Goal: Information Seeking & Learning: Find contact information

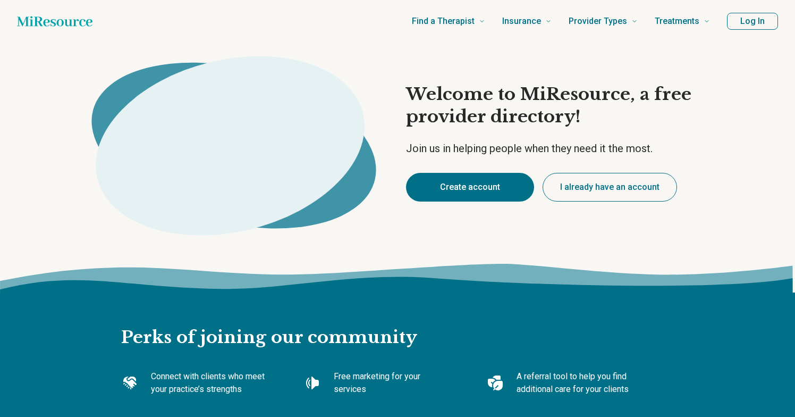
click at [459, 194] on button "Create account" at bounding box center [470, 187] width 128 height 29
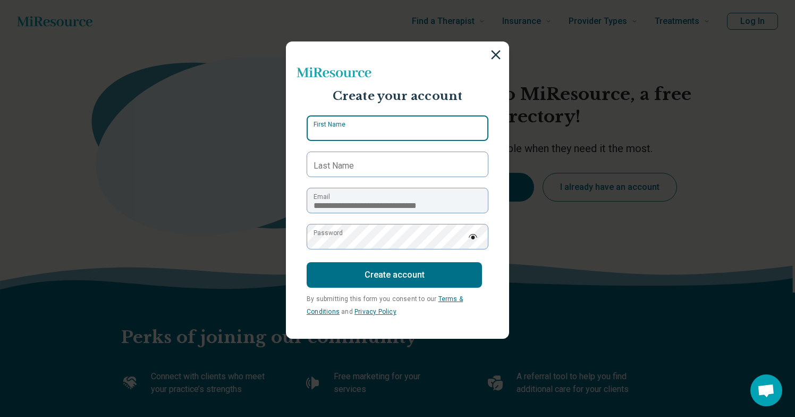
click at [390, 137] on input "First Name" at bounding box center [398, 128] width 182 height 26
type input "******"
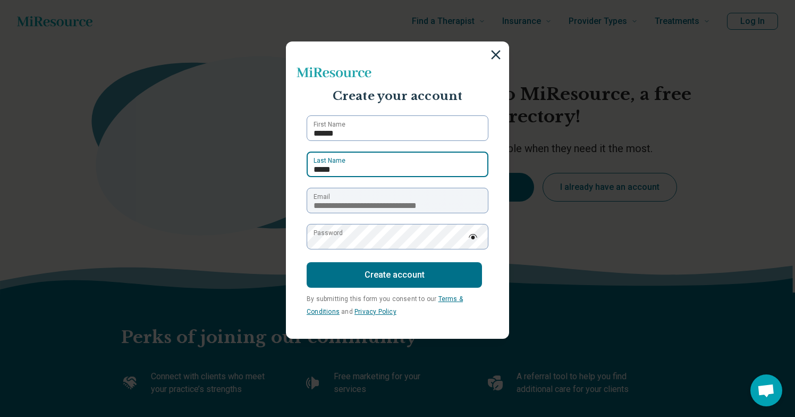
type input "*****"
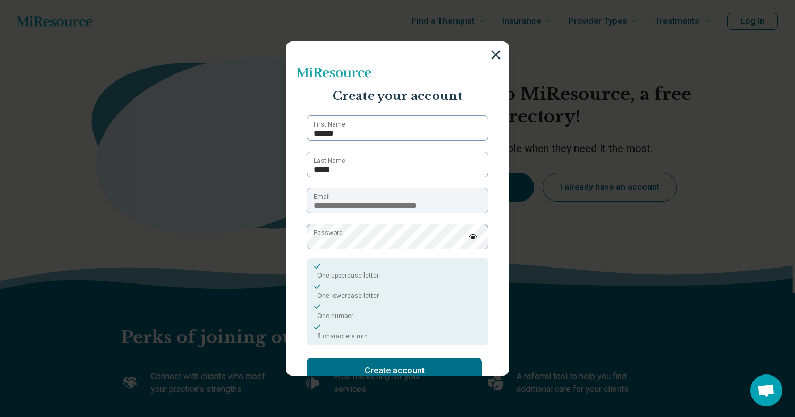
click at [472, 238] on img at bounding box center [473, 236] width 10 height 5
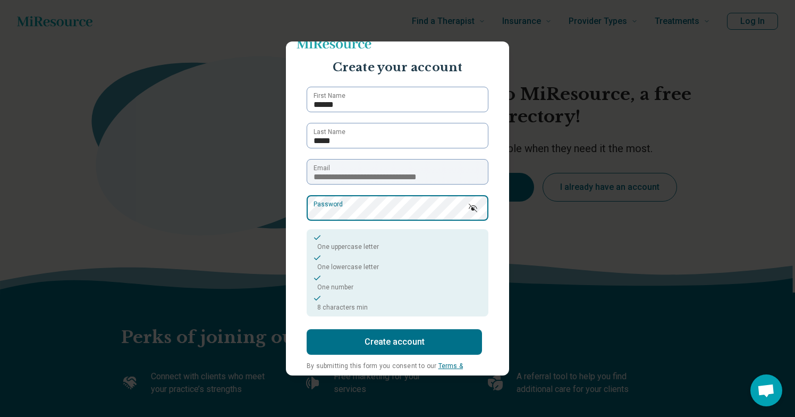
scroll to position [37, 0]
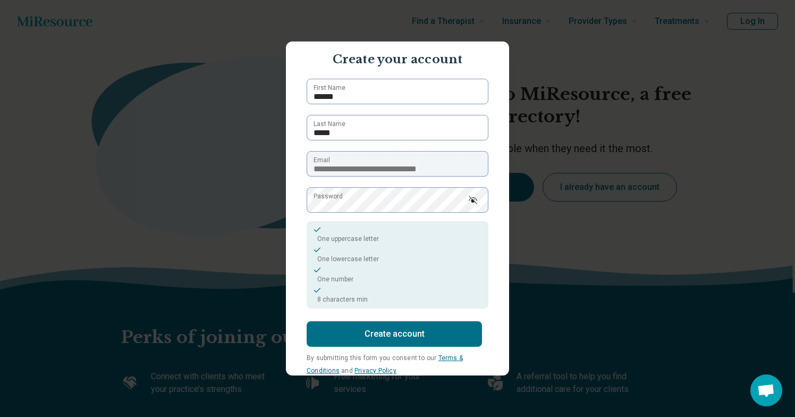
click at [378, 326] on button "Create account" at bounding box center [394, 334] width 175 height 26
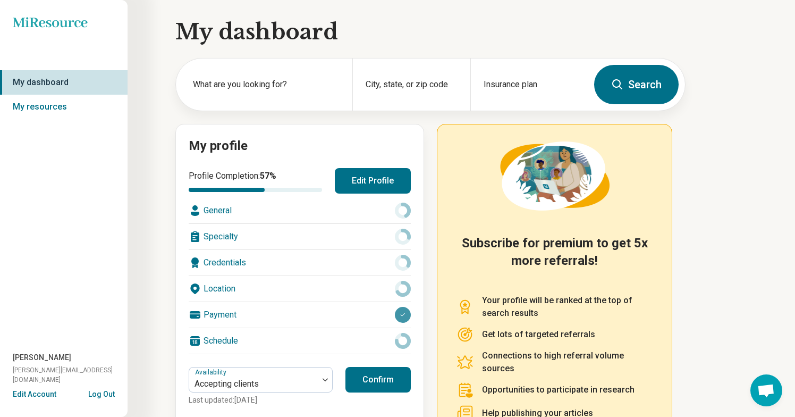
click at [370, 180] on button "Edit Profile" at bounding box center [373, 181] width 76 height 26
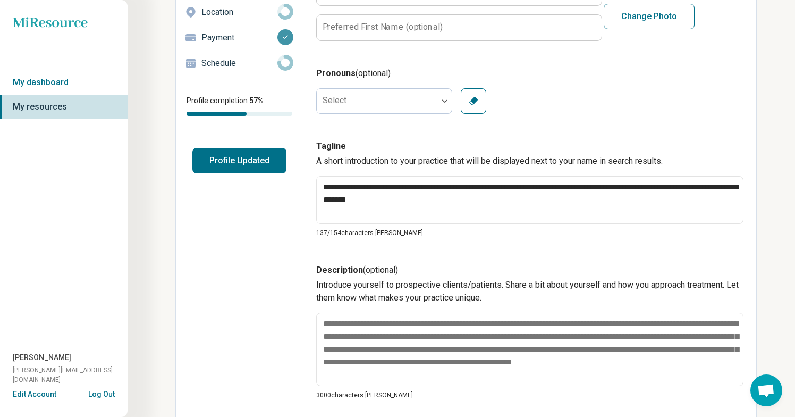
scroll to position [155, 0]
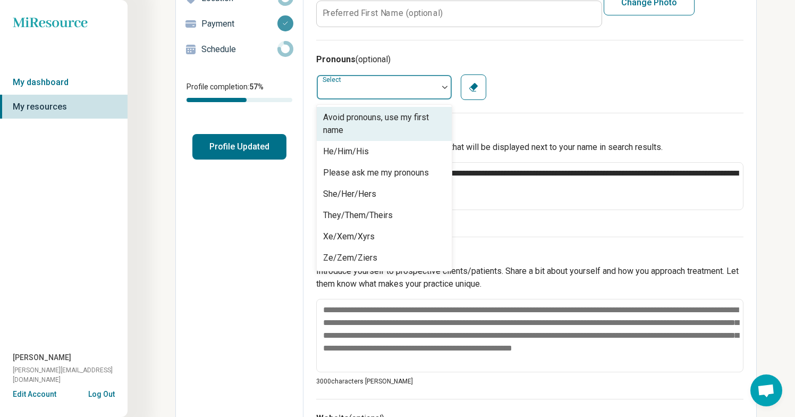
click at [440, 89] on div at bounding box center [445, 87] width 14 height 24
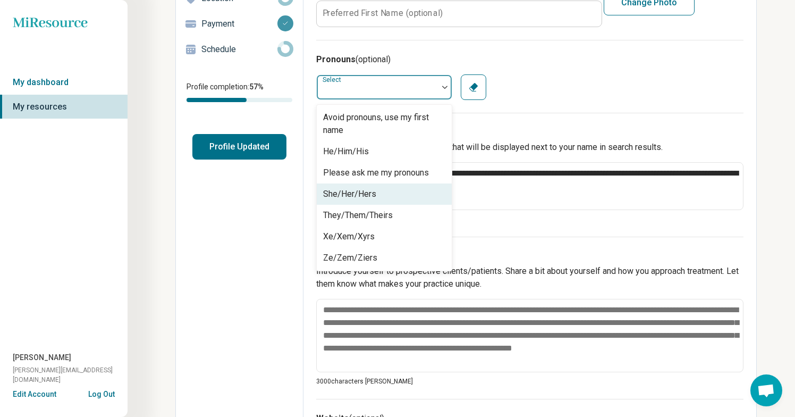
click at [393, 189] on div "She/Her/Hers" at bounding box center [384, 193] width 135 height 21
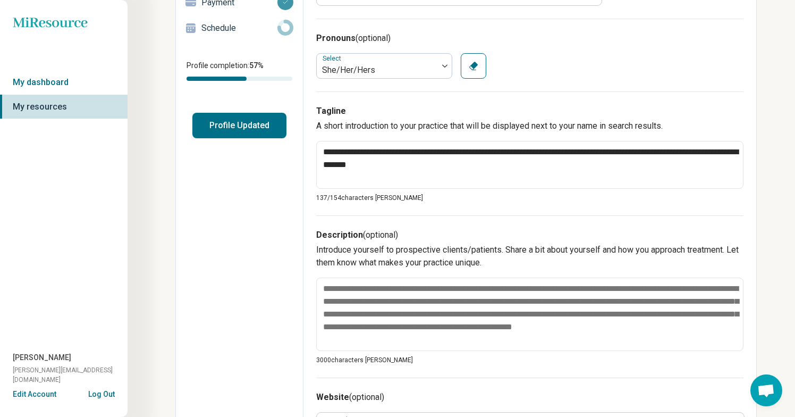
scroll to position [186, 0]
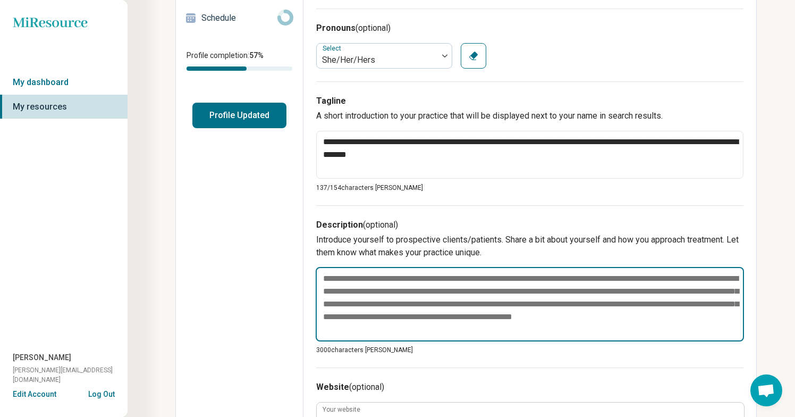
click at [380, 289] on textarea at bounding box center [530, 304] width 428 height 74
click at [400, 325] on textarea at bounding box center [530, 304] width 428 height 74
click at [397, 336] on textarea at bounding box center [530, 304] width 428 height 74
drag, startPoint x: 401, startPoint y: 322, endPoint x: 361, endPoint y: 323, distance: 39.3
click at [361, 323] on textarea at bounding box center [530, 304] width 428 height 74
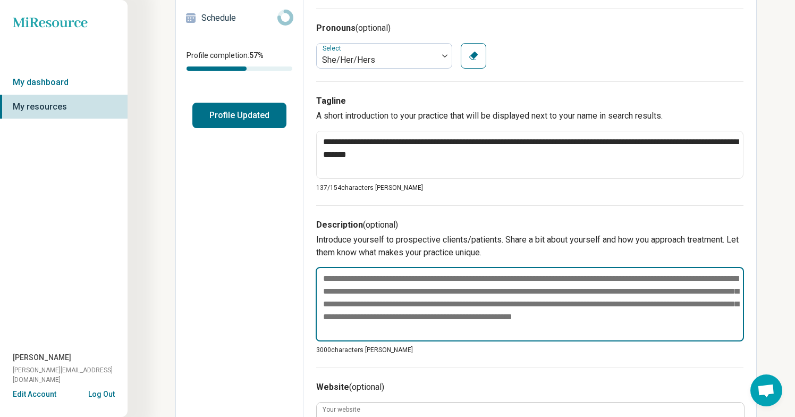
click at [381, 330] on textarea at bounding box center [530, 304] width 428 height 74
drag, startPoint x: 360, startPoint y: 299, endPoint x: 425, endPoint y: 340, distance: 76.2
click at [425, 340] on textarea at bounding box center [530, 304] width 428 height 74
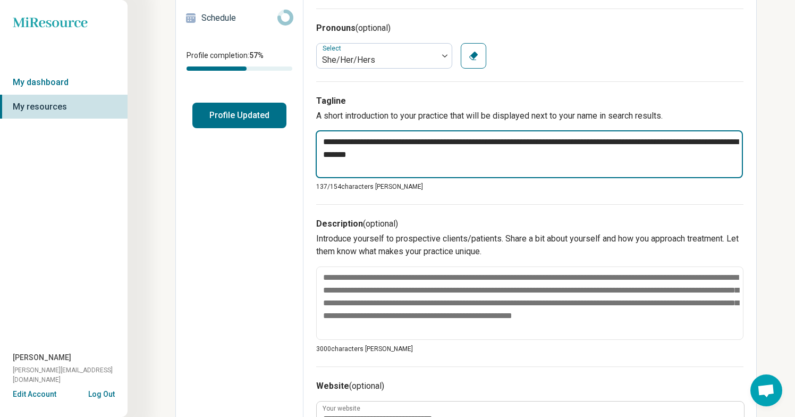
click at [382, 154] on textarea "**********" at bounding box center [529, 154] width 427 height 48
paste textarea "**********"
type textarea "*"
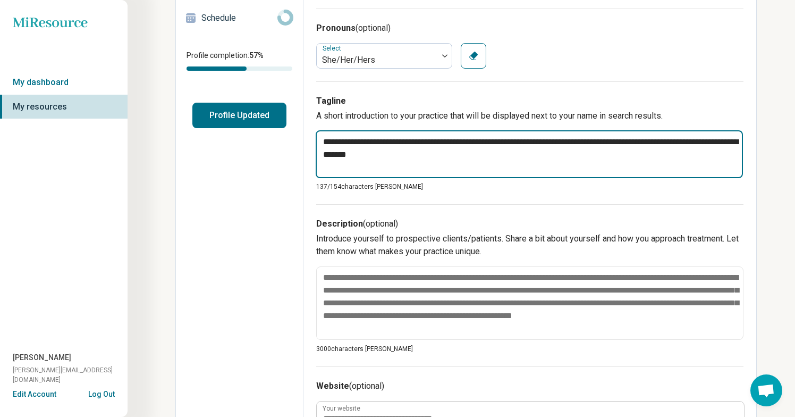
type textarea "**********"
drag, startPoint x: 554, startPoint y: 155, endPoint x: 315, endPoint y: 131, distance: 239.8
click at [314, 132] on div "**********" at bounding box center [529, 330] width 453 height 930
type textarea "*"
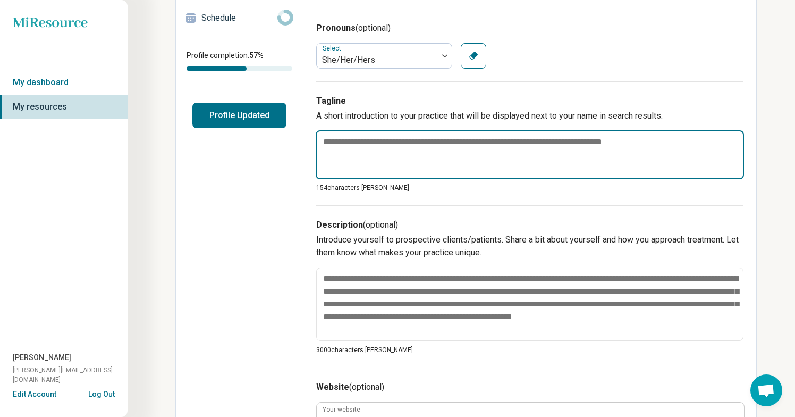
paste textarea "**********"
type textarea "*"
type textarea "**********"
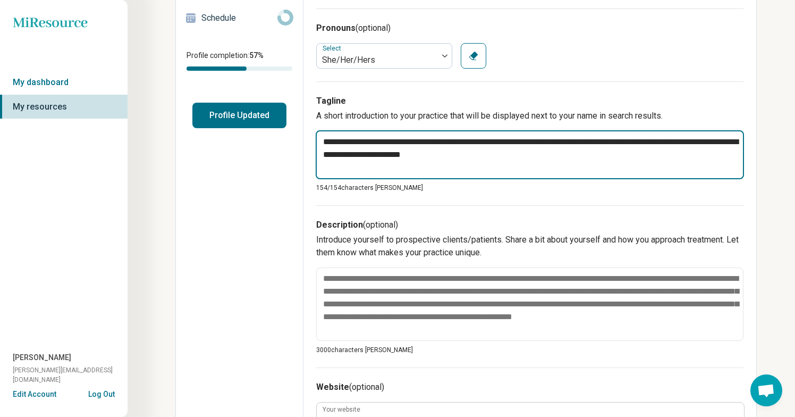
drag, startPoint x: 534, startPoint y: 156, endPoint x: 242, endPoint y: 128, distance: 294.2
click at [241, 128] on div "**********" at bounding box center [465, 330] width 581 height 931
type textarea "*"
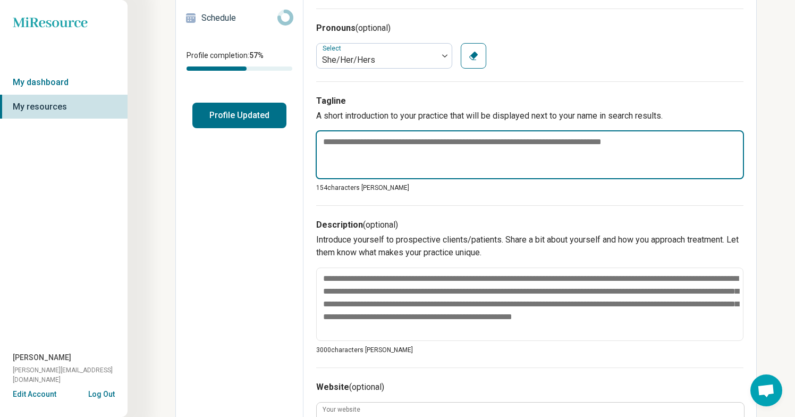
paste textarea "**********"
type textarea "*"
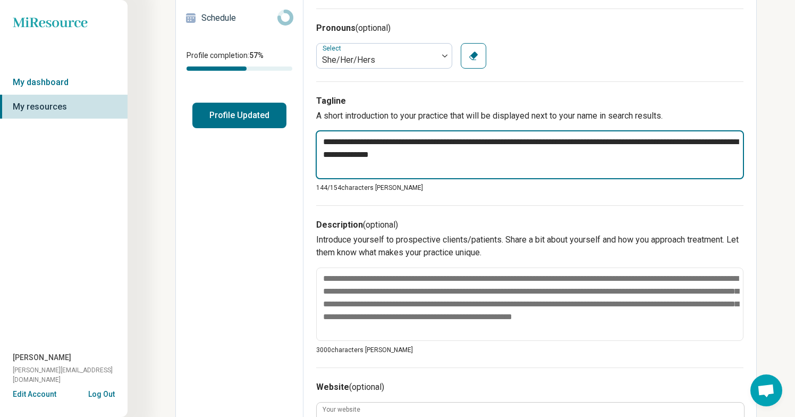
type textarea "**********"
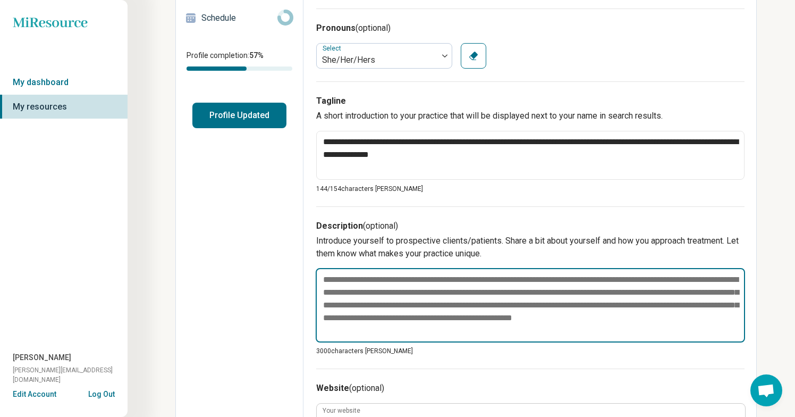
click at [353, 291] on textarea at bounding box center [530, 305] width 429 height 74
paste textarea "**********"
type textarea "*"
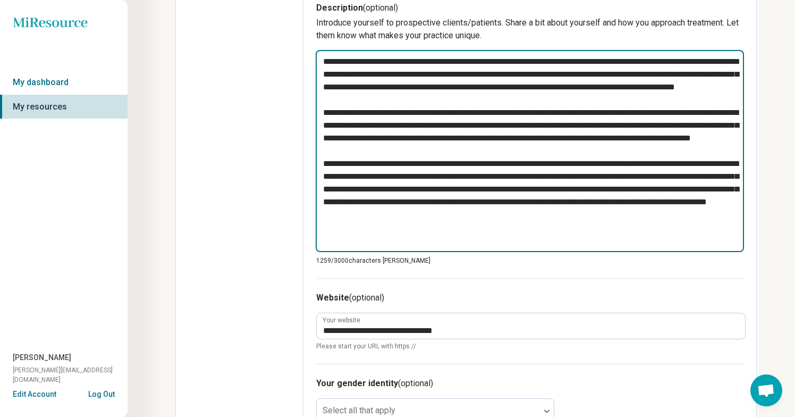
scroll to position [399, 0]
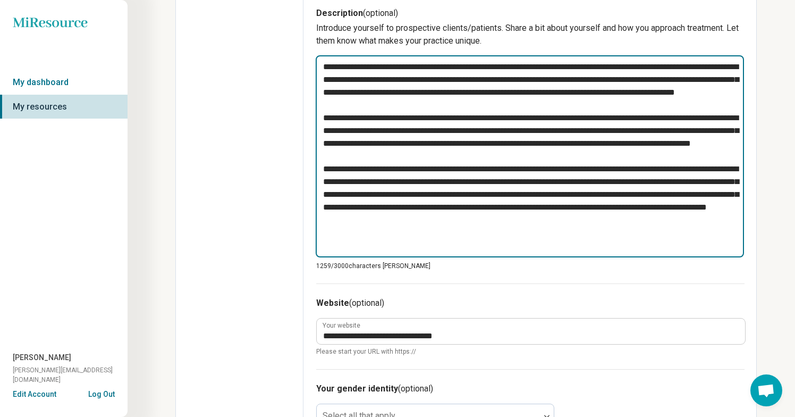
type textarea "**********"
click at [325, 212] on textarea at bounding box center [530, 156] width 428 height 202
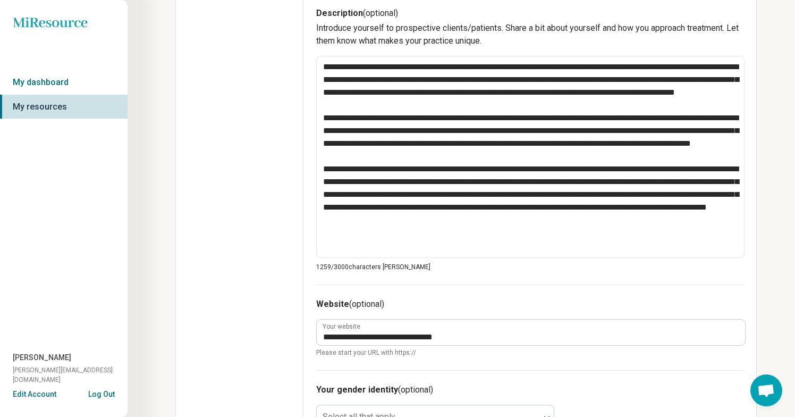
click at [292, 231] on div "Edit profile General Specialty Credentials Location Payment Schedule Profile co…" at bounding box center [240, 183] width 128 height 1060
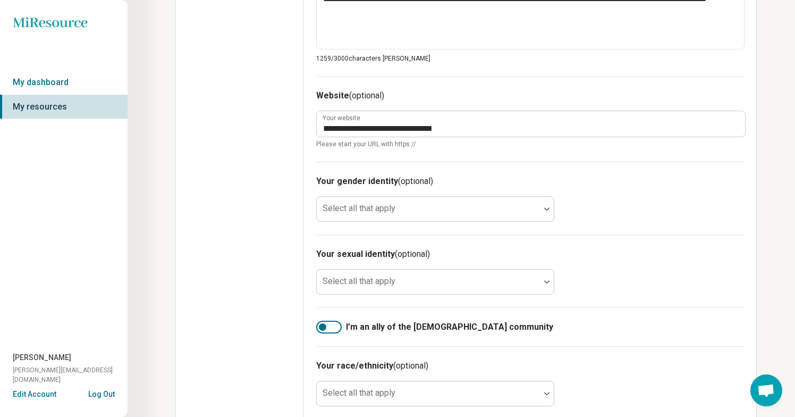
scroll to position [614, 0]
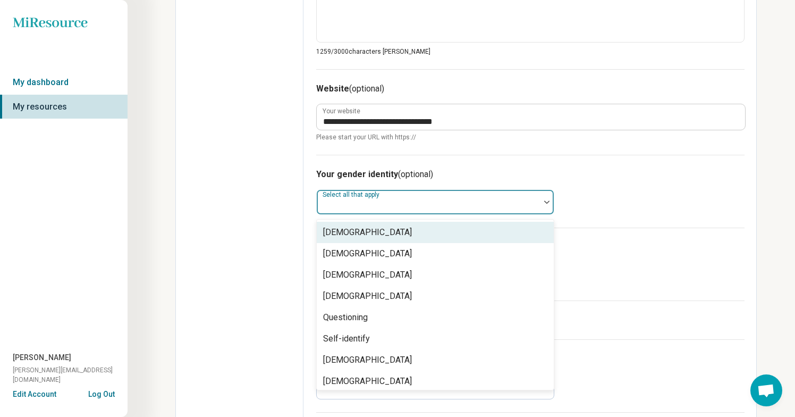
click at [366, 206] on div at bounding box center [428, 206] width 215 height 15
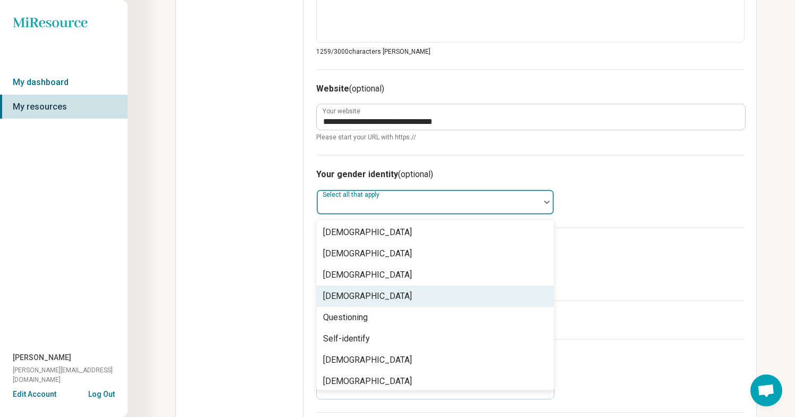
scroll to position [4, 0]
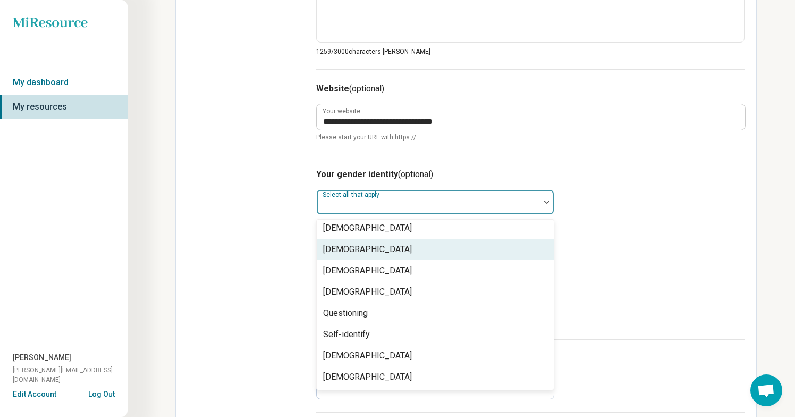
click at [347, 246] on div "Cisgender Woman" at bounding box center [367, 249] width 89 height 13
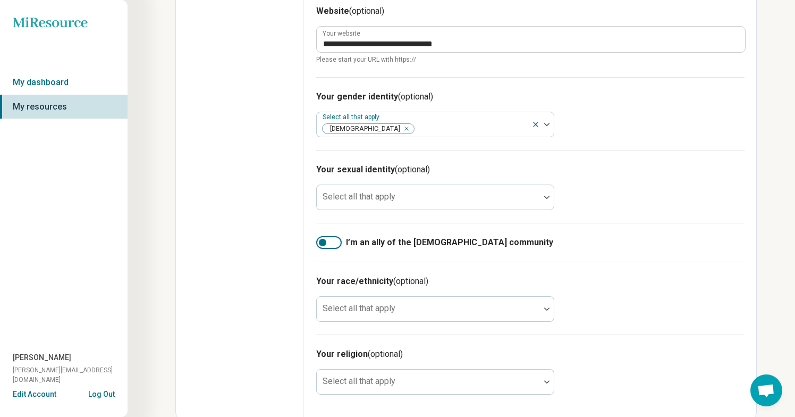
scroll to position [693, 0]
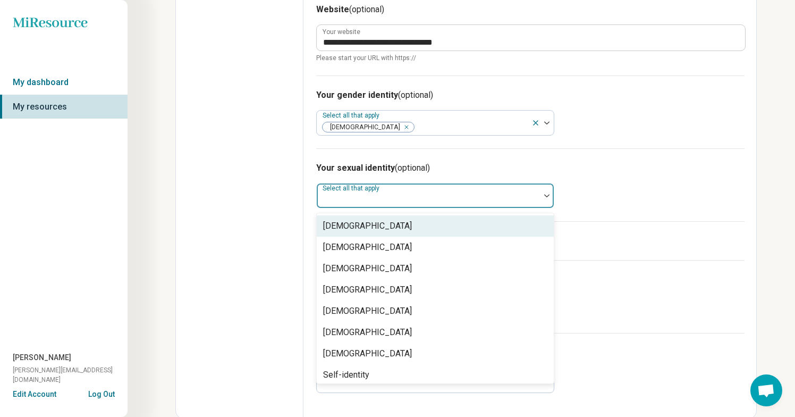
click at [380, 184] on div at bounding box center [428, 195] width 223 height 23
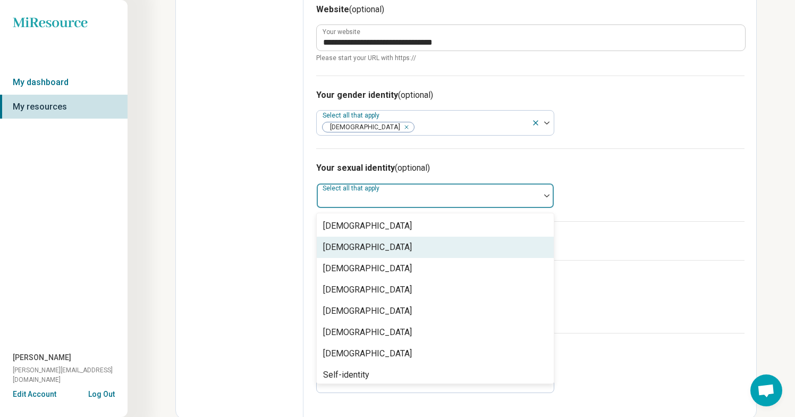
click at [360, 250] on div "Bisexual" at bounding box center [435, 246] width 237 height 21
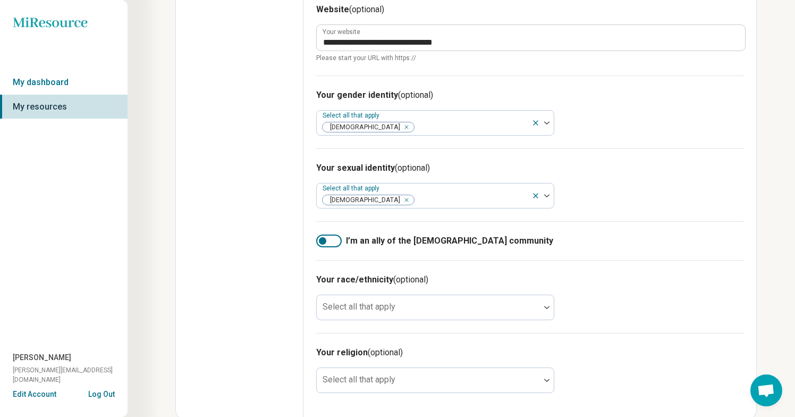
click at [659, 171] on h3 "Your sexual identity (optional)" at bounding box center [530, 168] width 428 height 13
click at [532, 196] on icon at bounding box center [535, 195] width 9 height 9
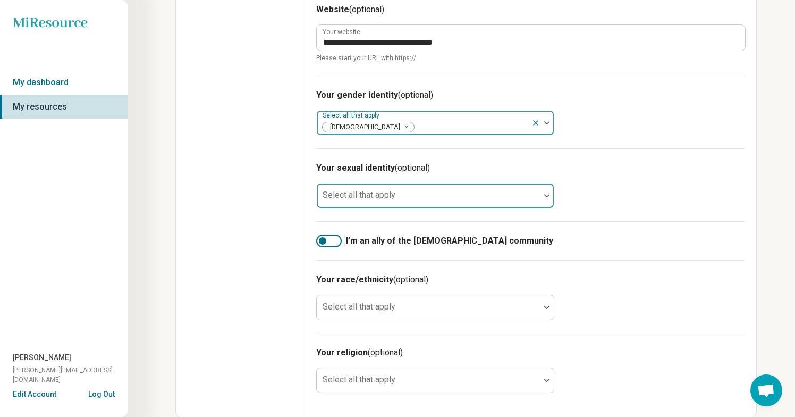
click at [532, 123] on icon at bounding box center [535, 122] width 9 height 9
click at [319, 238] on div at bounding box center [322, 240] width 7 height 7
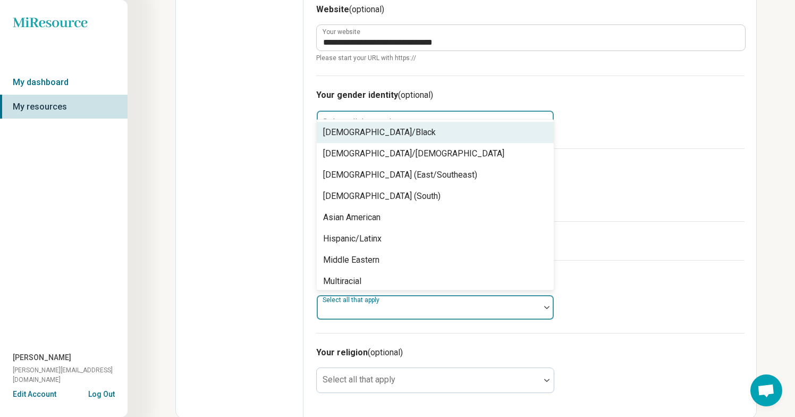
click at [501, 298] on div at bounding box center [428, 306] width 223 height 23
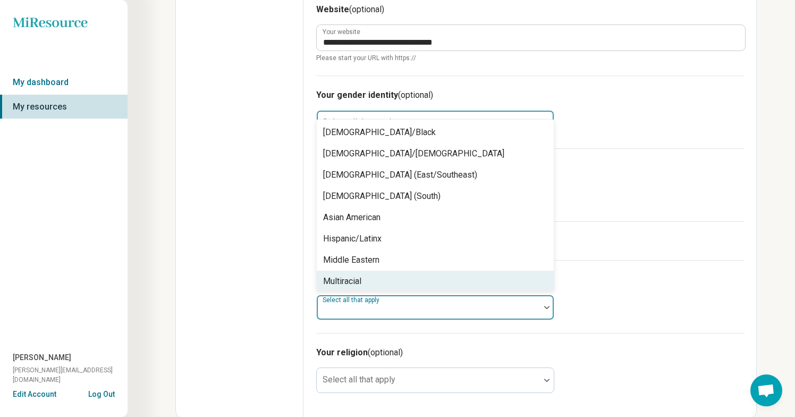
click at [646, 282] on h3 "Your race/ethnicity (optional)" at bounding box center [530, 279] width 428 height 13
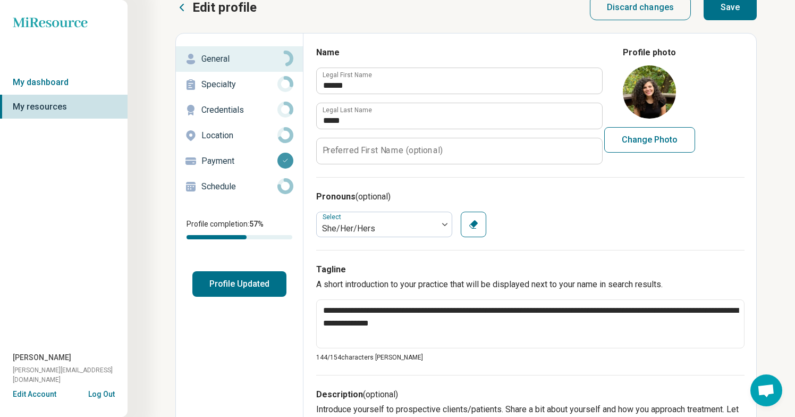
scroll to position [0, 0]
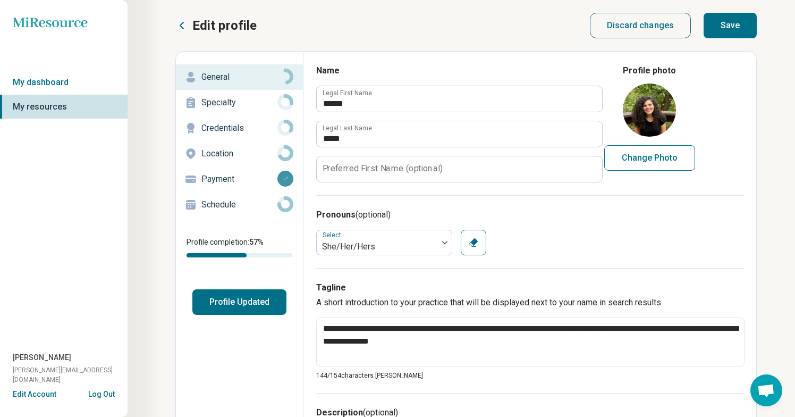
click at [741, 20] on button "Save" at bounding box center [729, 26] width 53 height 26
click at [243, 104] on p "Specialty" at bounding box center [239, 102] width 76 height 13
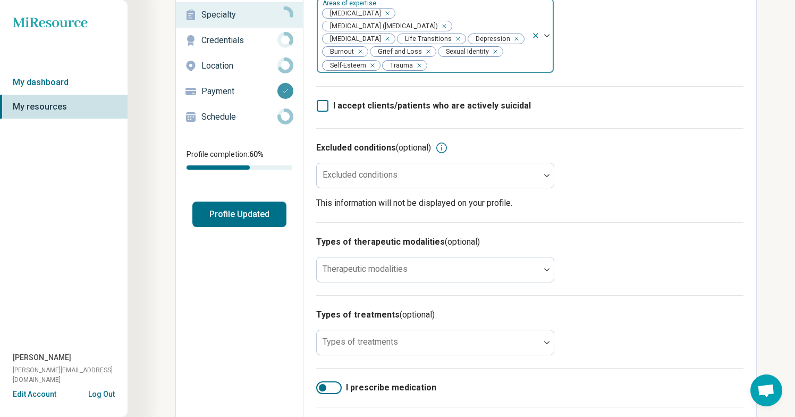
scroll to position [91, 0]
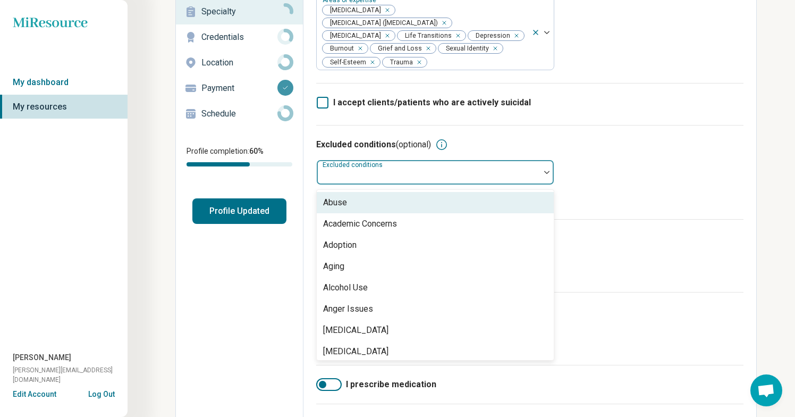
click at [551, 177] on div at bounding box center [547, 172] width 14 height 24
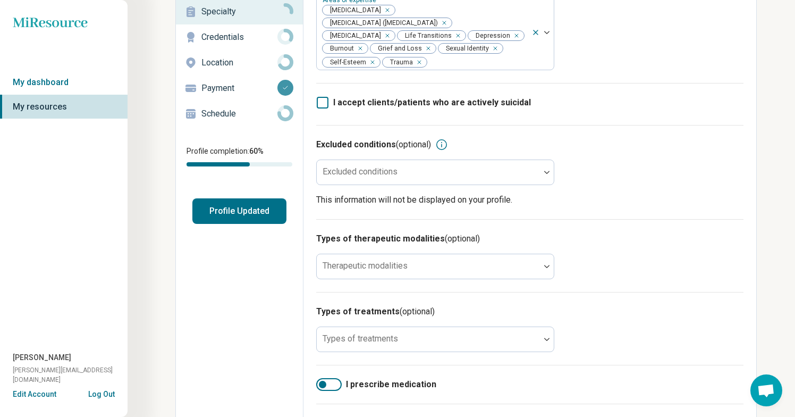
click at [583, 182] on div "Excluded conditions (optional) Excluded conditions This information will not be…" at bounding box center [529, 172] width 427 height 94
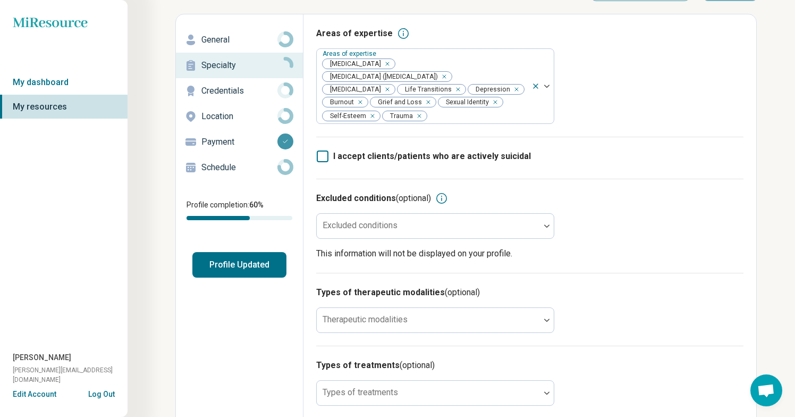
scroll to position [18, 0]
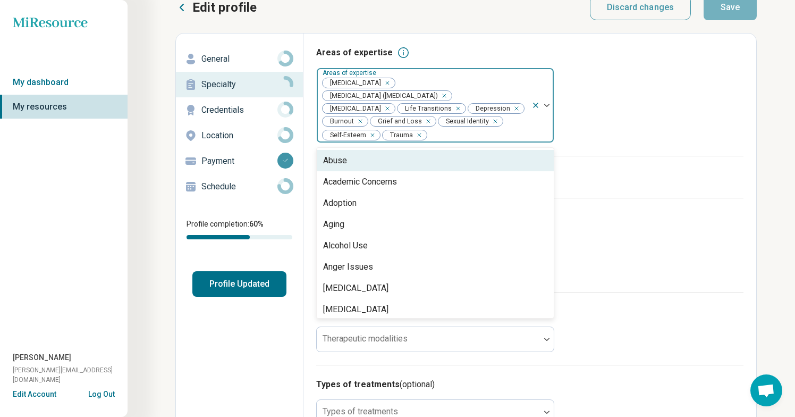
click at [545, 106] on img at bounding box center [546, 105] width 5 height 3
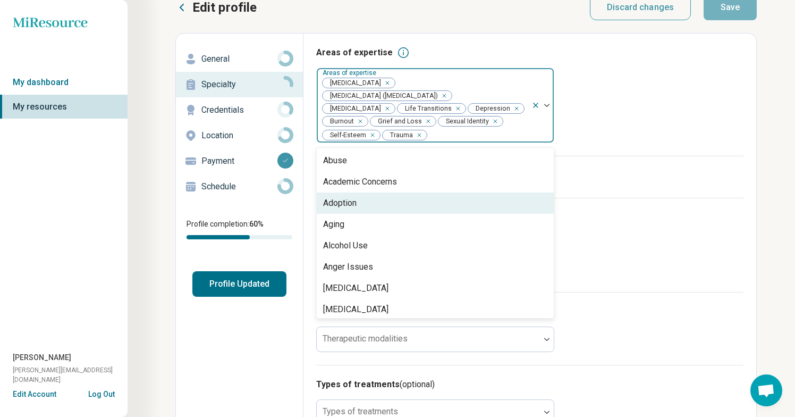
click at [449, 210] on div "Adoption" at bounding box center [435, 202] width 237 height 21
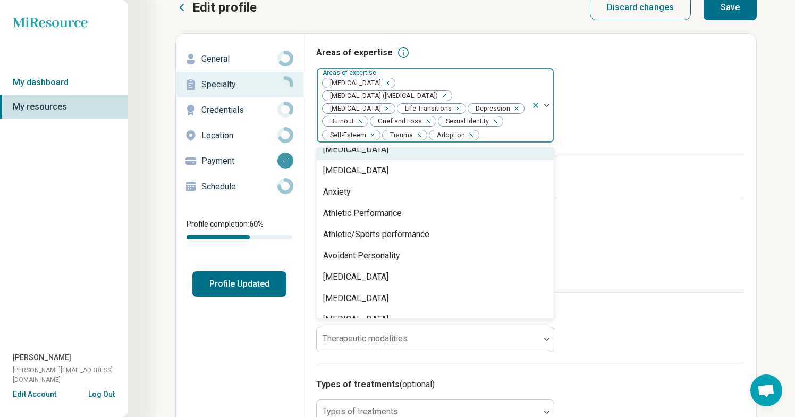
scroll to position [137, 0]
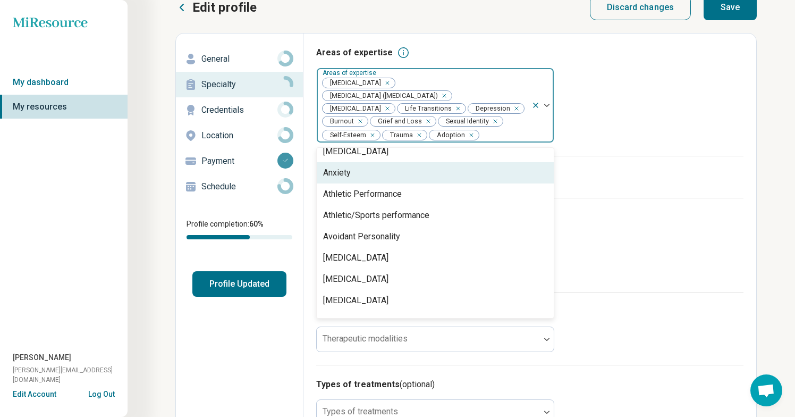
click at [416, 183] on div "Anxiety" at bounding box center [435, 172] width 237 height 21
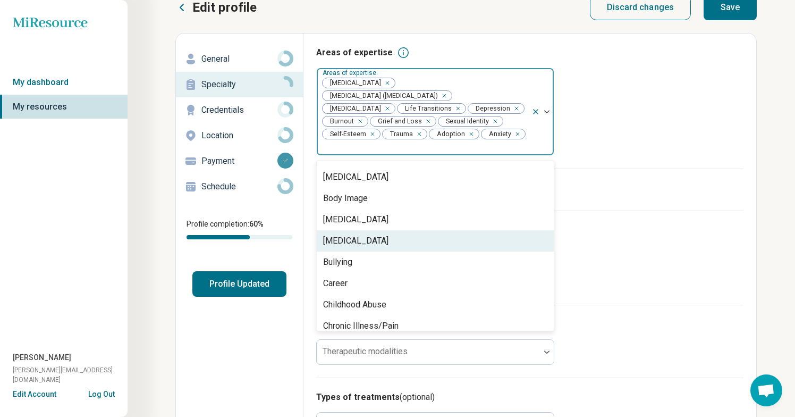
scroll to position [255, 0]
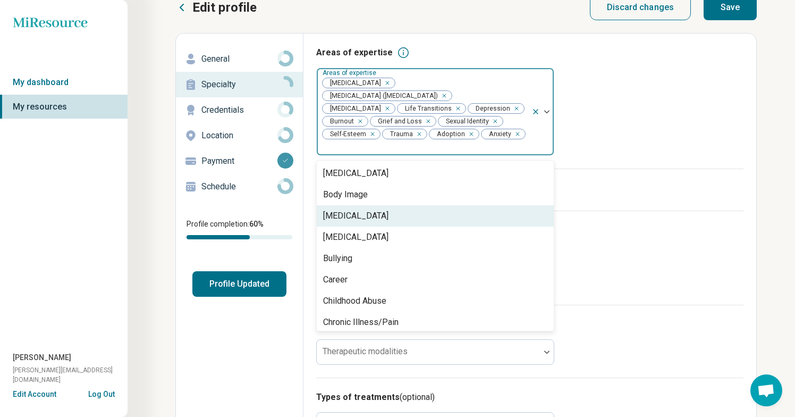
click at [407, 205] on div "[MEDICAL_DATA]" at bounding box center [435, 215] width 237 height 21
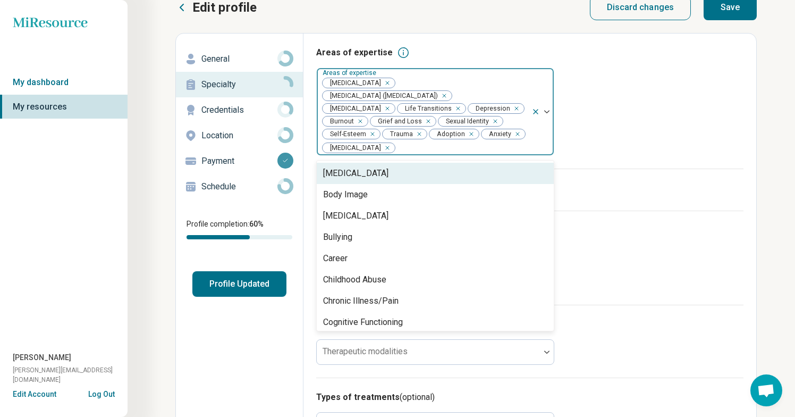
click at [392, 148] on div "Remove [object Object]" at bounding box center [385, 147] width 13 height 13
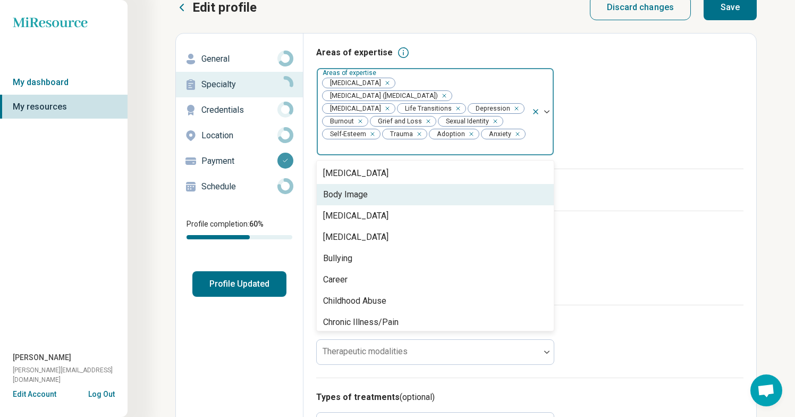
click at [375, 185] on div "Body Image" at bounding box center [435, 194] width 237 height 21
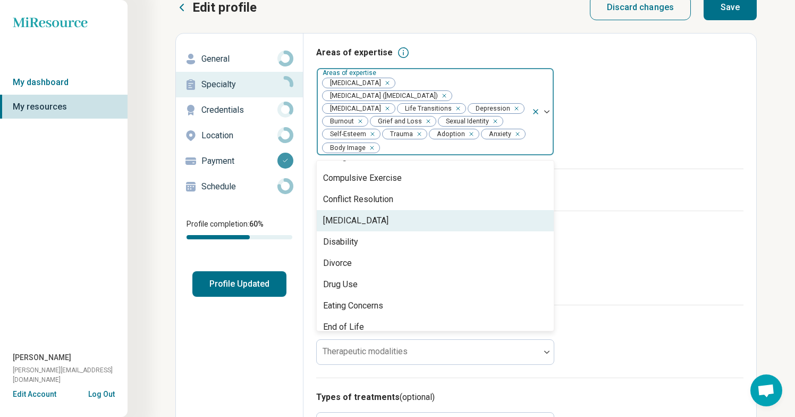
scroll to position [445, 0]
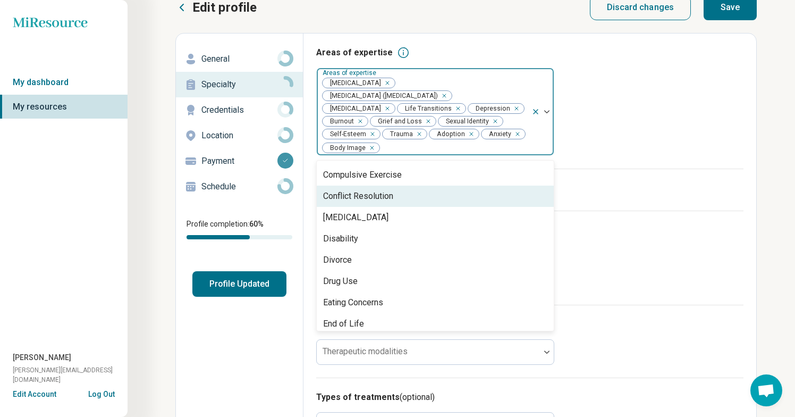
click at [372, 197] on div "Conflict Resolution" at bounding box center [358, 196] width 70 height 13
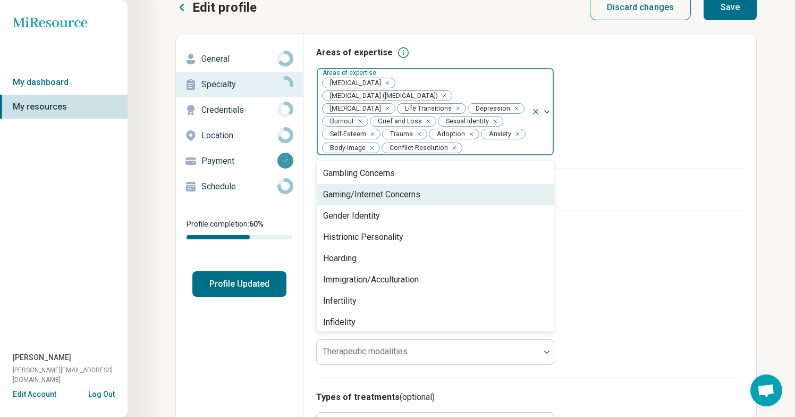
scroll to position [660, 0]
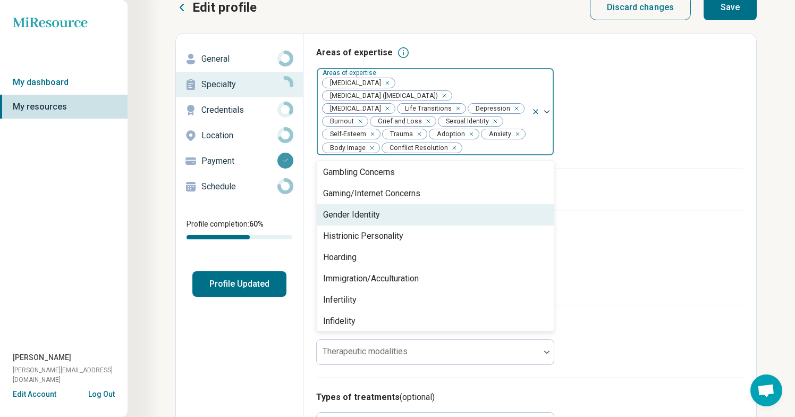
click at [377, 219] on div "Gender Identity" at bounding box center [351, 214] width 57 height 13
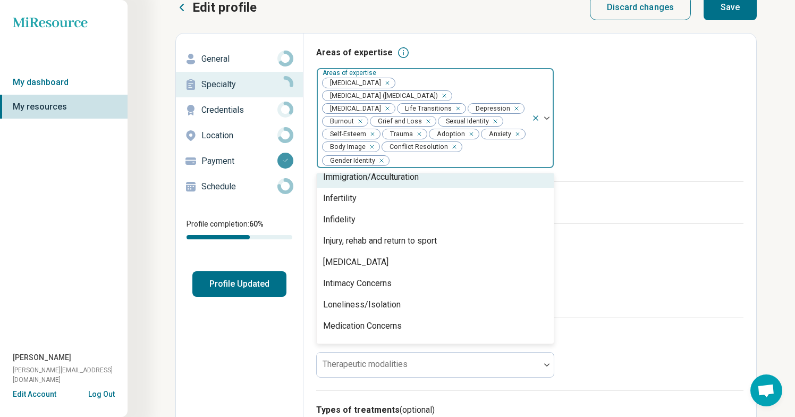
scroll to position [753, 0]
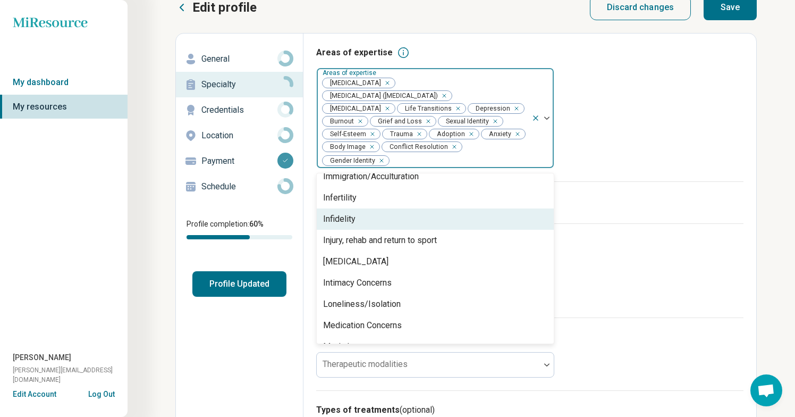
click at [384, 228] on div "Infidelity" at bounding box center [435, 218] width 237 height 21
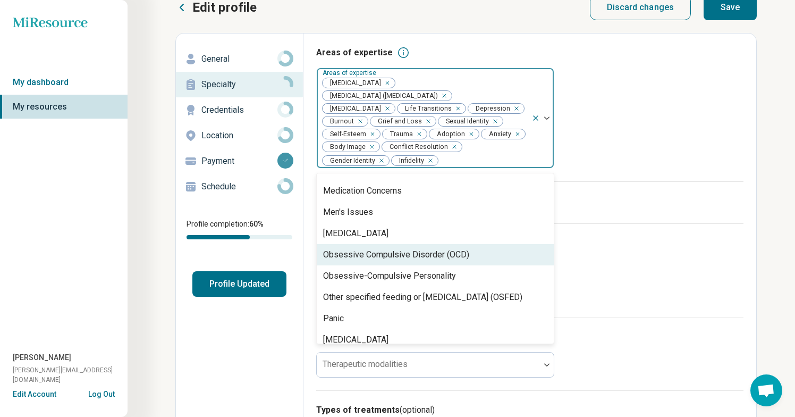
scroll to position [875, 0]
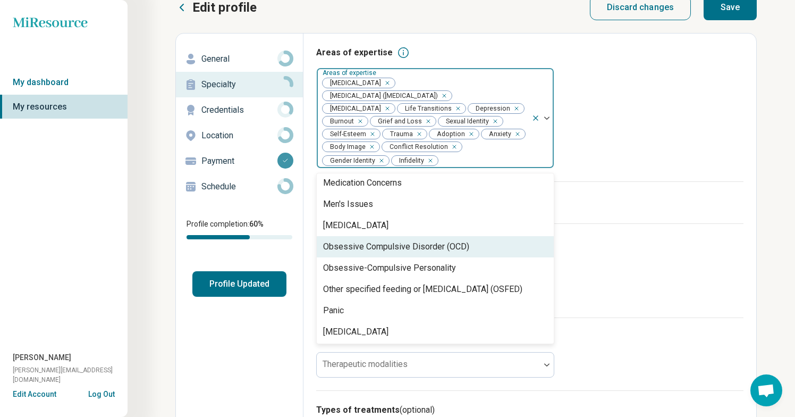
click at [378, 252] on div "Obsessive Compulsive Disorder (OCD)" at bounding box center [396, 246] width 146 height 13
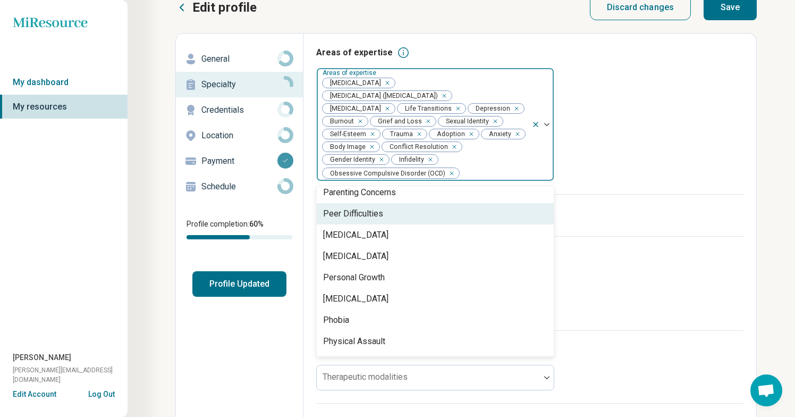
scroll to position [1028, 0]
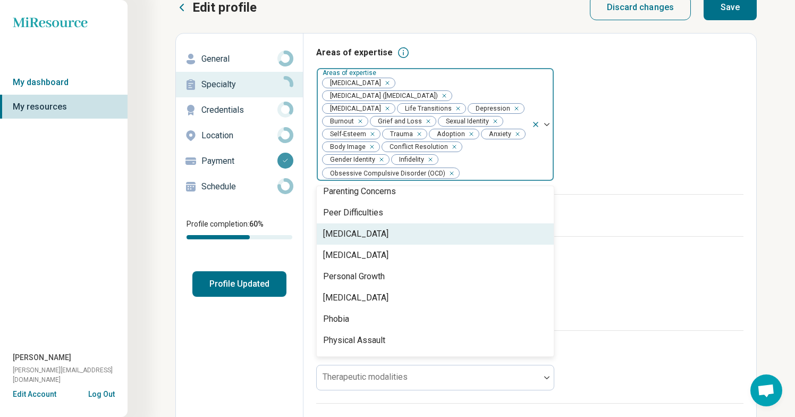
click at [383, 236] on div "[MEDICAL_DATA]" at bounding box center [435, 233] width 237 height 21
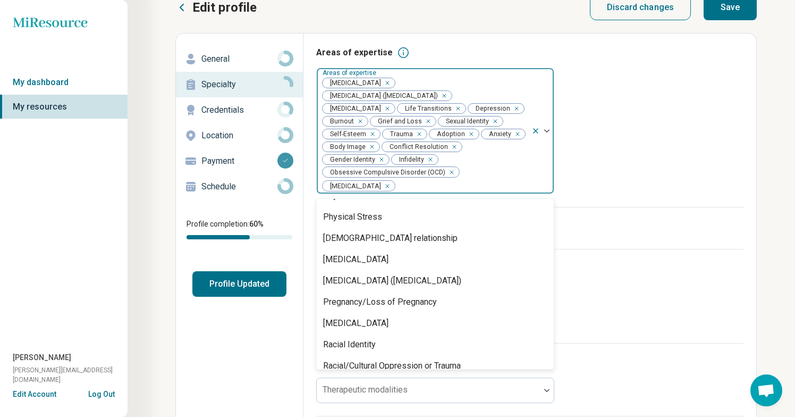
scroll to position [1189, 0]
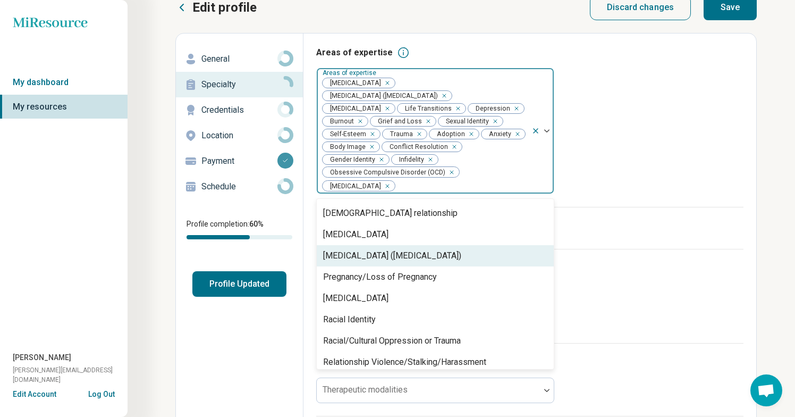
click at [371, 249] on div "[MEDICAL_DATA] ([MEDICAL_DATA])" at bounding box center [392, 255] width 138 height 13
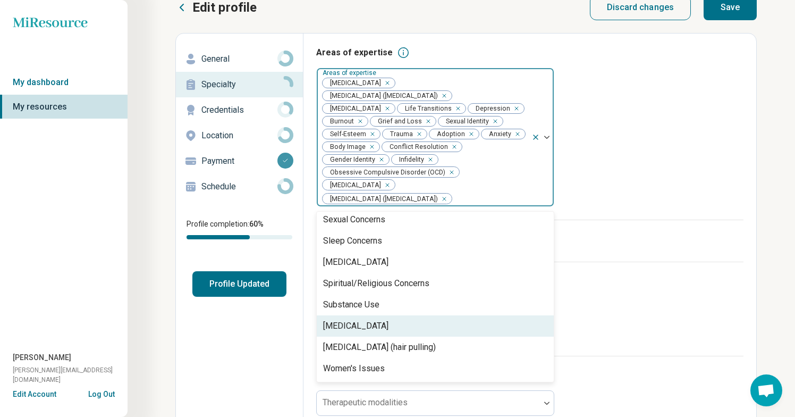
scroll to position [1556, 0]
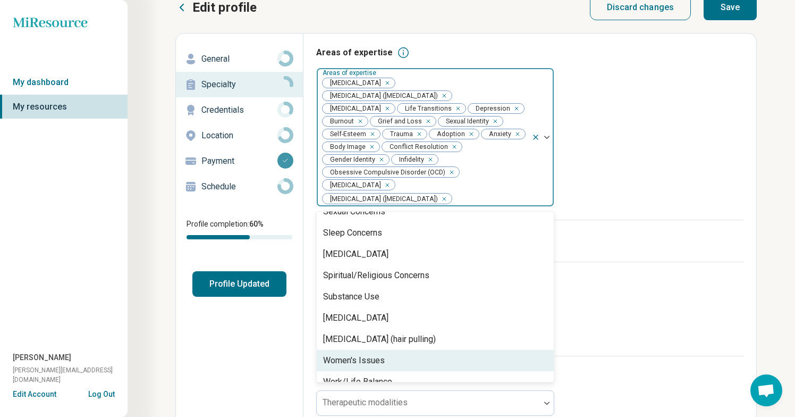
click at [372, 354] on div "Women's Issues" at bounding box center [354, 360] width 62 height 13
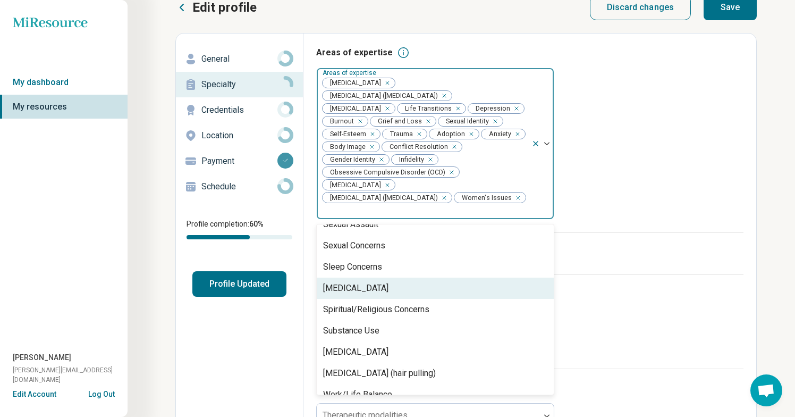
click at [435, 277] on div "[MEDICAL_DATA]" at bounding box center [435, 287] width 237 height 21
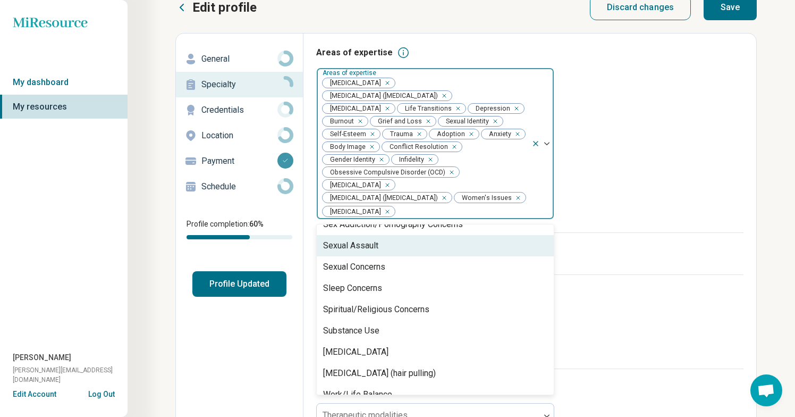
click at [715, 93] on div "Areas of expertise option Social Anxiety, selected. Sexual Assault, 72 of 79. 7…" at bounding box center [529, 139] width 427 height 186
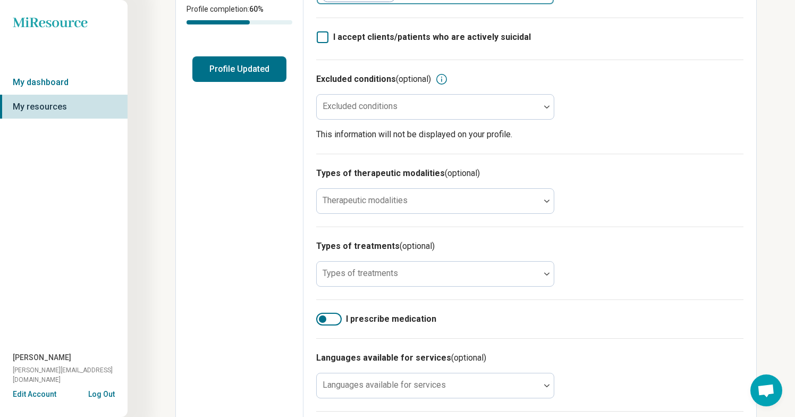
scroll to position [236, 0]
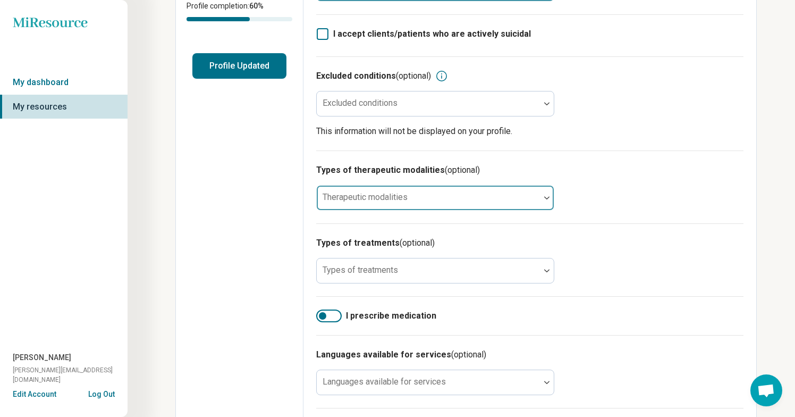
click at [408, 197] on div at bounding box center [428, 201] width 215 height 15
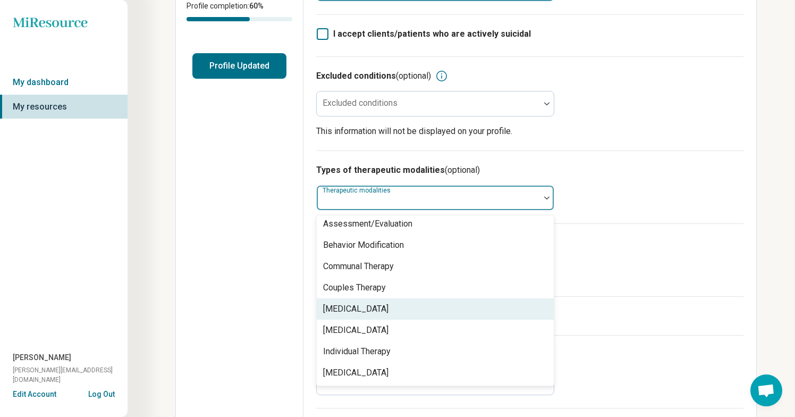
scroll to position [0, 0]
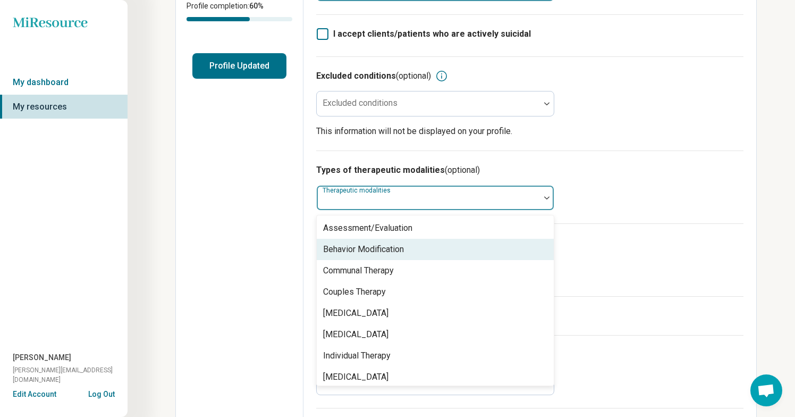
click at [621, 250] on div "Types of treatments (optional) Types of treatments" at bounding box center [529, 259] width 427 height 73
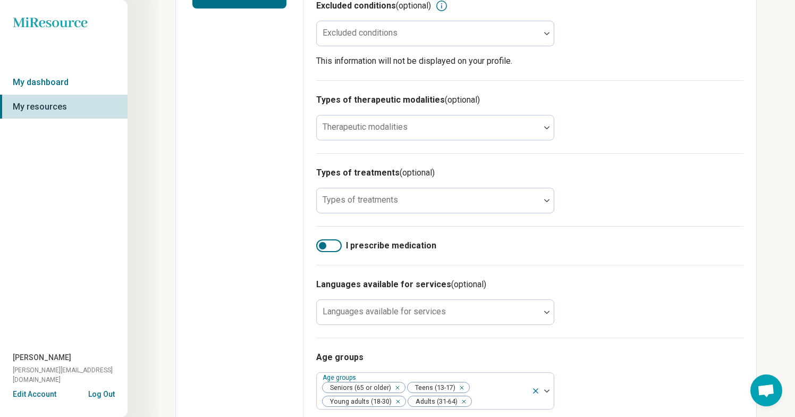
scroll to position [308, 0]
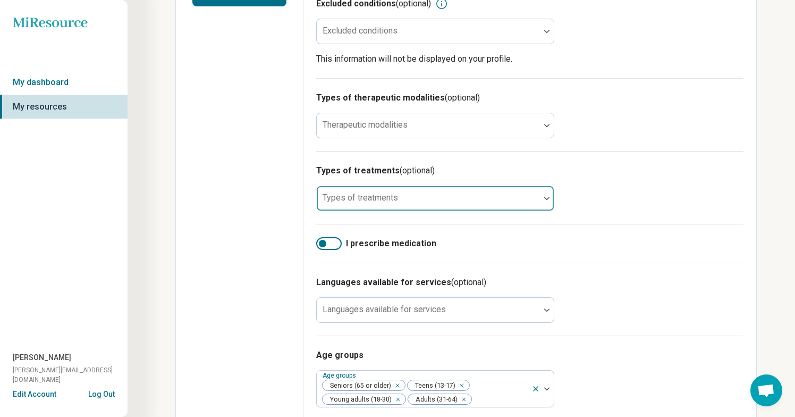
click at [510, 195] on div at bounding box center [428, 202] width 215 height 15
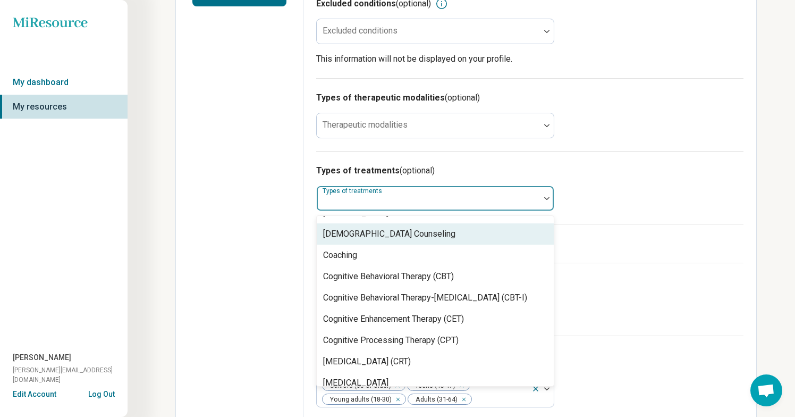
scroll to position [432, 0]
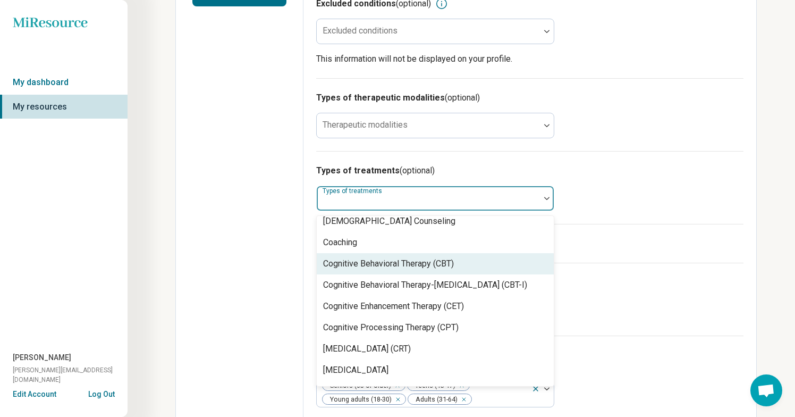
click at [440, 257] on div "Cognitive Behavioral Therapy (CBT)" at bounding box center [388, 263] width 131 height 13
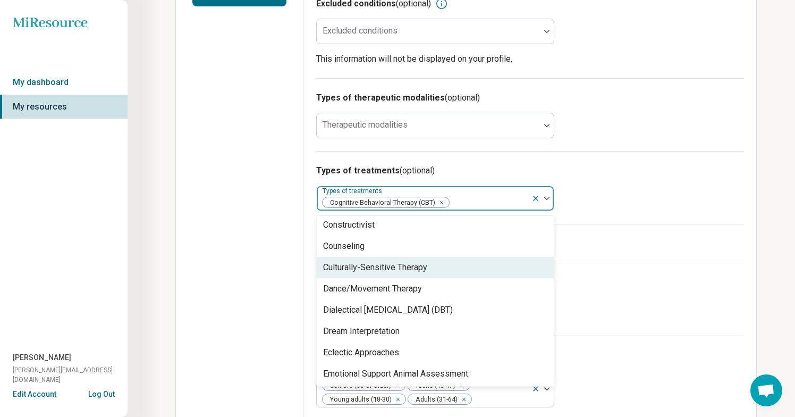
scroll to position [599, 0]
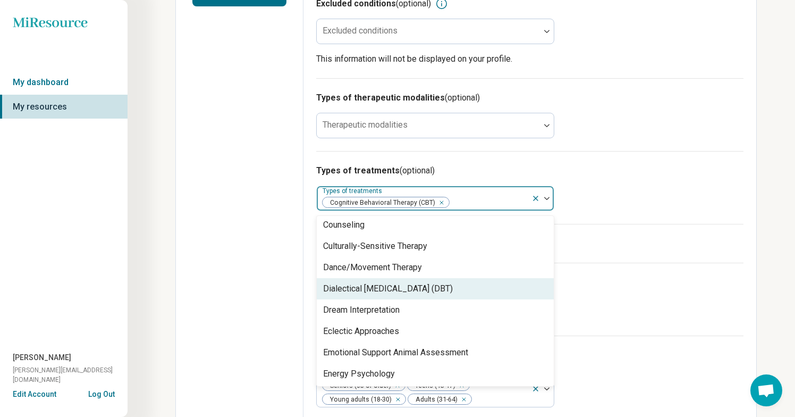
click at [427, 283] on div "Dialectical [MEDICAL_DATA] (DBT)" at bounding box center [388, 288] width 130 height 13
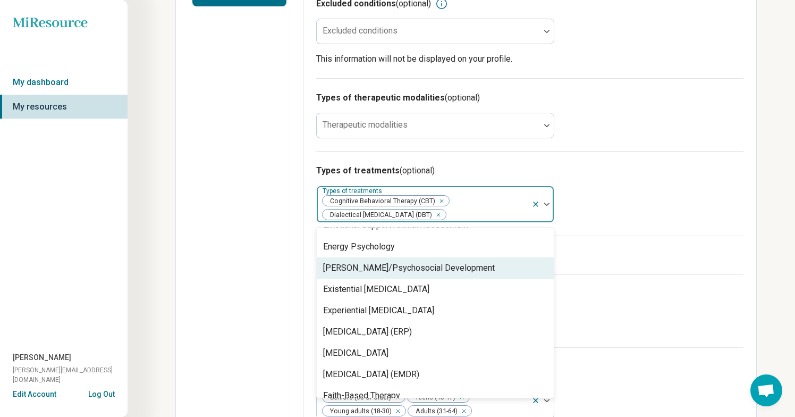
scroll to position [731, 0]
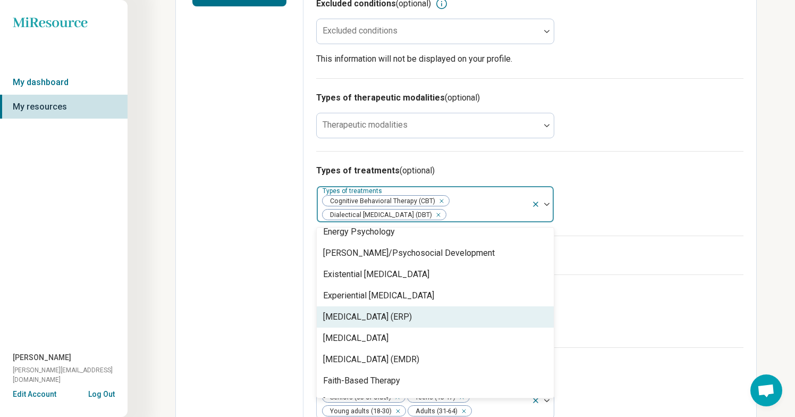
click at [412, 310] on div "[MEDICAL_DATA] (ERP)" at bounding box center [367, 316] width 89 height 13
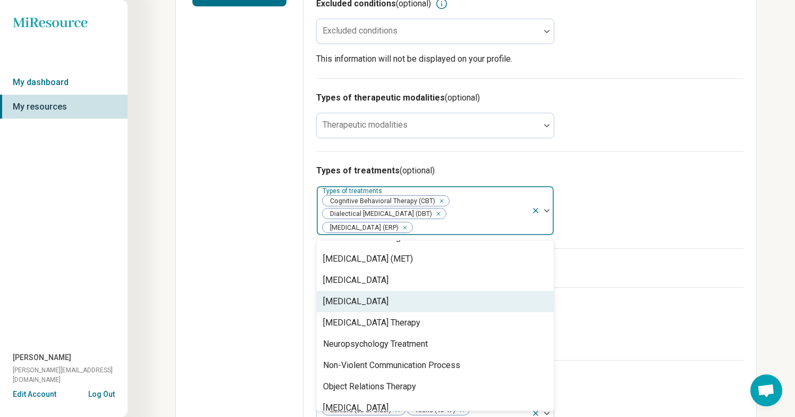
scroll to position [1393, 0]
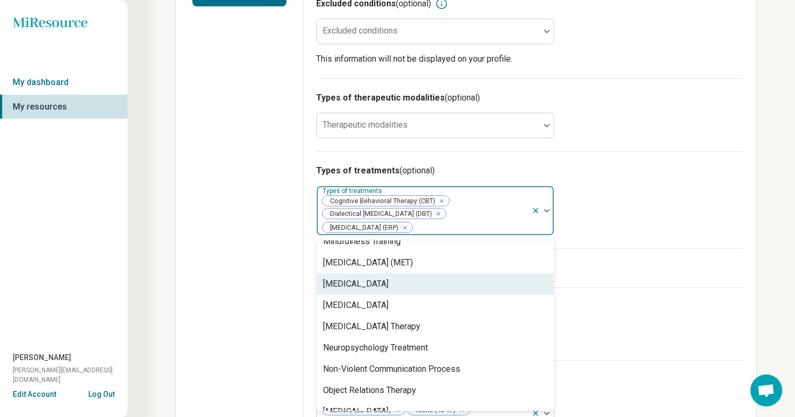
click at [420, 280] on div "[MEDICAL_DATA]" at bounding box center [435, 283] width 237 height 21
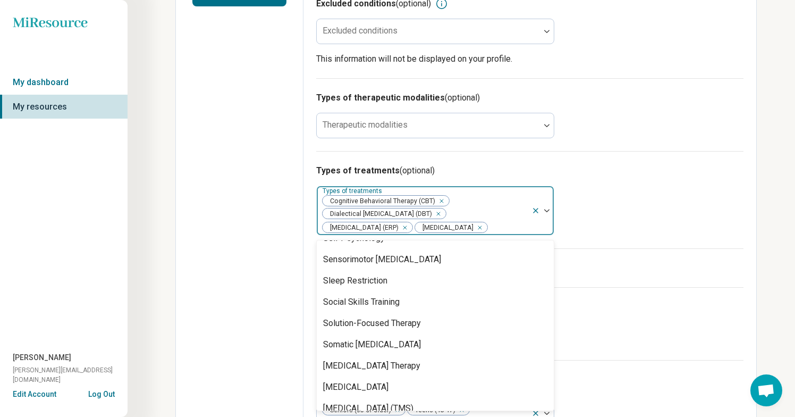
scroll to position [1865, 0]
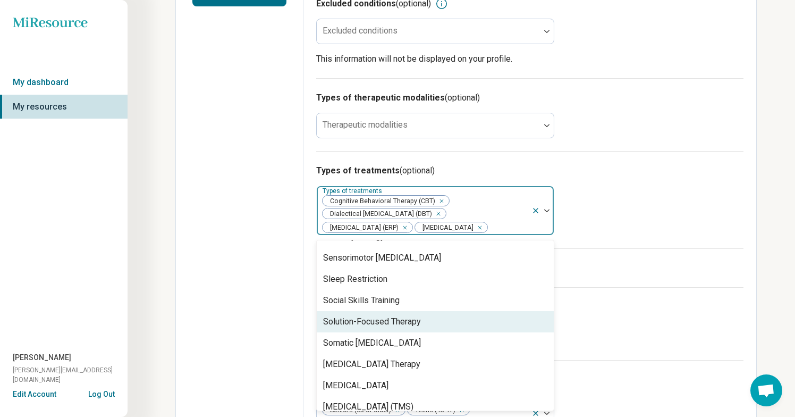
click at [404, 328] on div "Solution-Focused Therapy" at bounding box center [372, 321] width 98 height 13
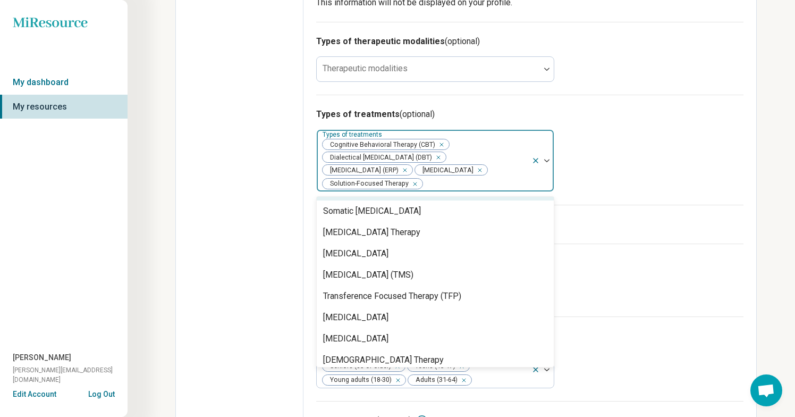
scroll to position [1938, 0]
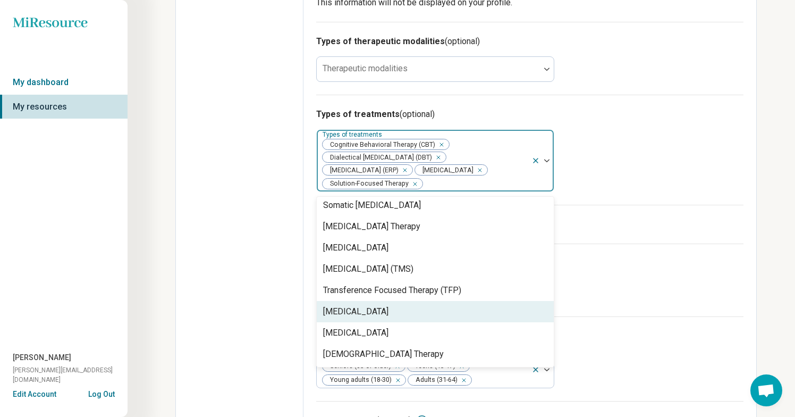
click at [388, 306] on div "[MEDICAL_DATA]" at bounding box center [355, 311] width 65 height 13
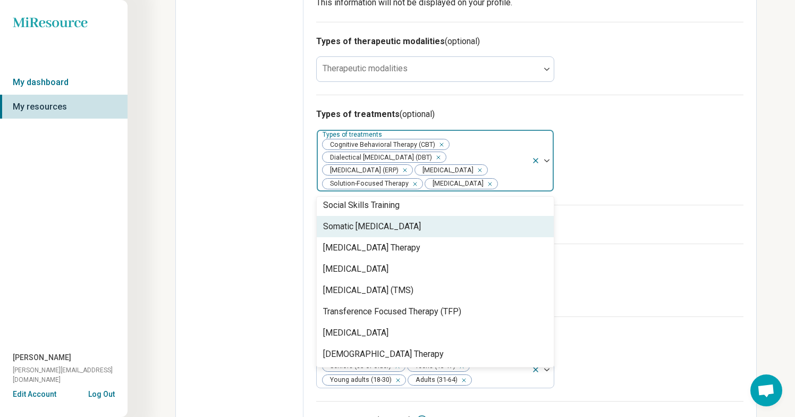
click at [666, 166] on div "Types of treatments (optional) option Trauma-Focused Cognitive Behavioral Thera…" at bounding box center [529, 150] width 427 height 110
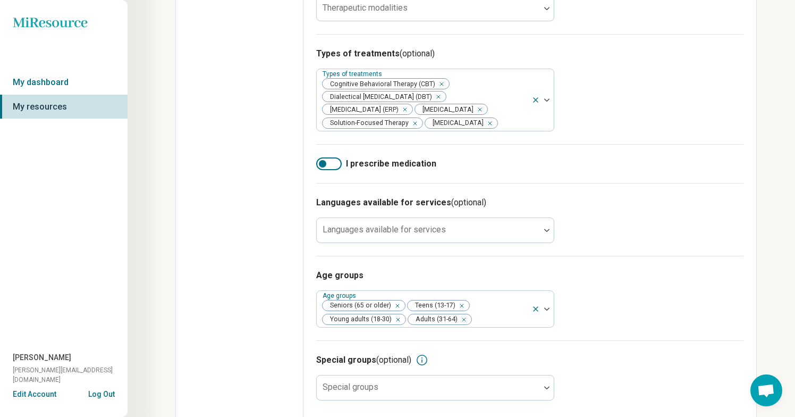
scroll to position [440, 0]
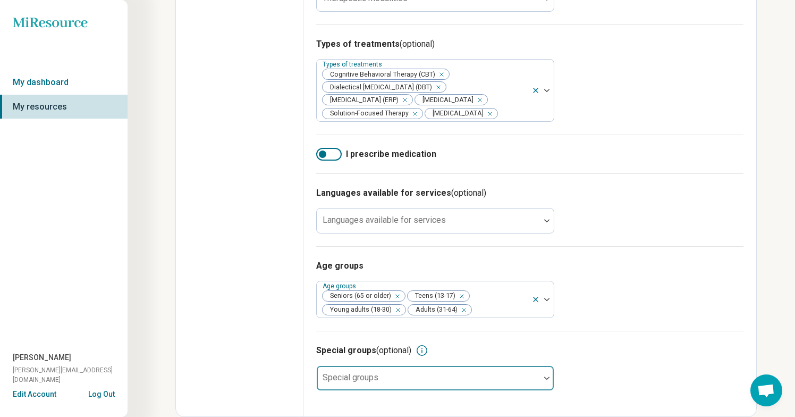
click at [546, 382] on div at bounding box center [547, 378] width 14 height 24
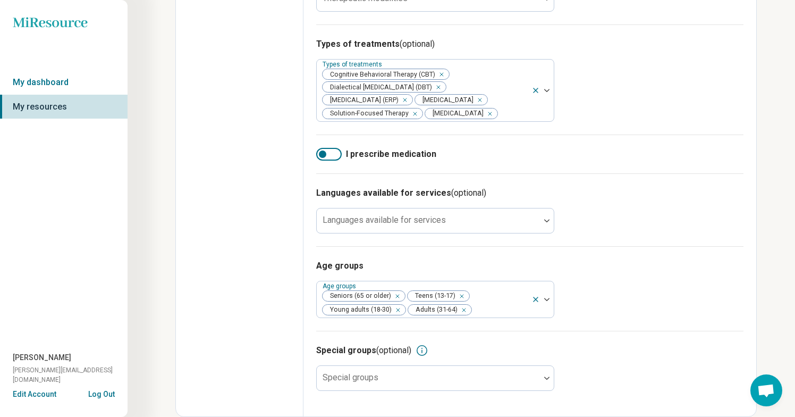
click at [686, 231] on div "Languages available for services (optional) Languages available for services" at bounding box center [529, 209] width 427 height 73
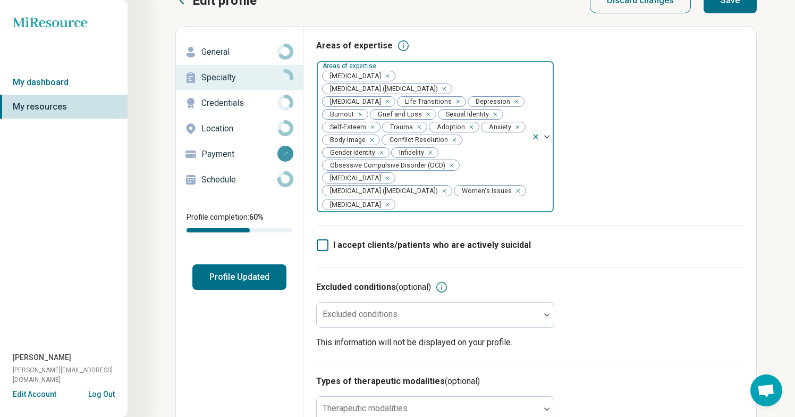
scroll to position [0, 0]
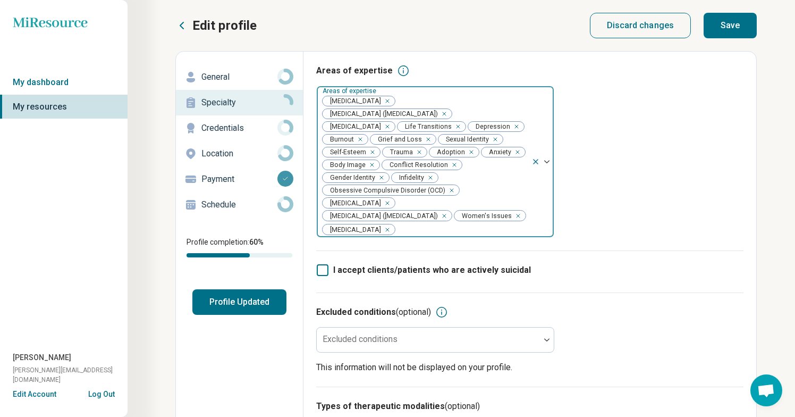
click at [722, 33] on button "Save" at bounding box center [729, 26] width 53 height 26
click at [239, 132] on p "Credentials" at bounding box center [239, 128] width 76 height 13
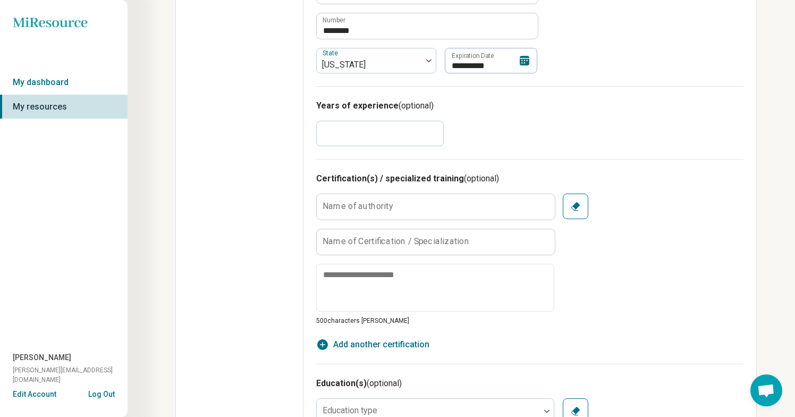
scroll to position [500, 0]
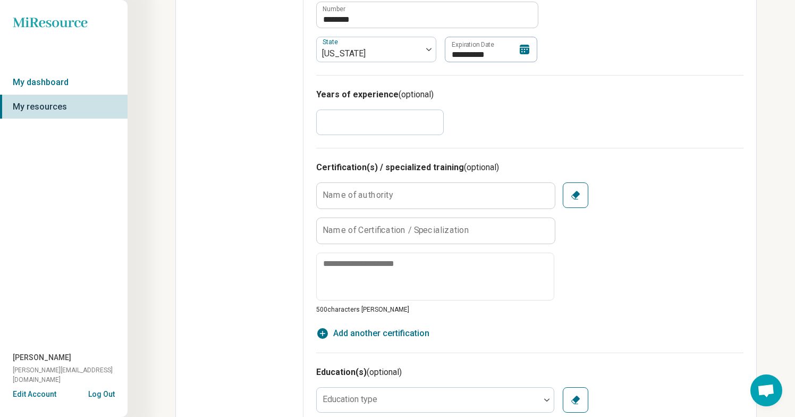
click at [367, 130] on input "*" at bounding box center [380, 122] width 128 height 26
type textarea "*"
click at [476, 118] on div "Years of experience (optional) *" at bounding box center [529, 111] width 427 height 73
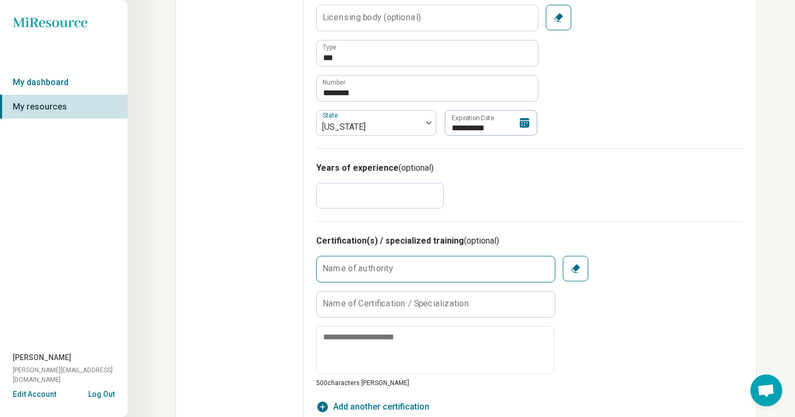
scroll to position [297, 0]
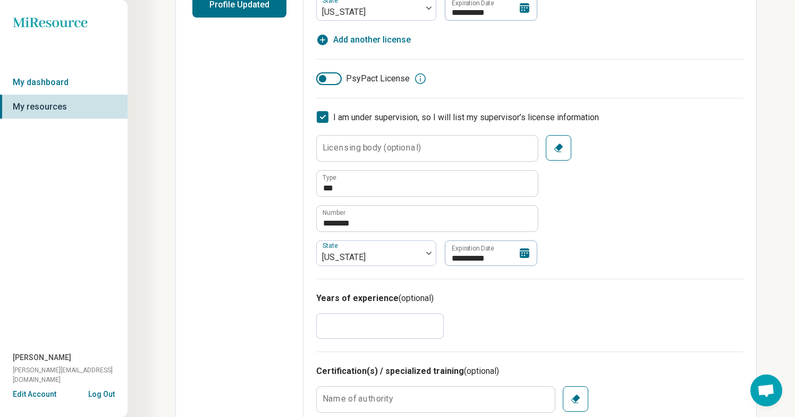
click at [368, 328] on input "*" at bounding box center [380, 326] width 128 height 26
click at [512, 306] on div "Years of experience (optional) *" at bounding box center [529, 314] width 427 height 73
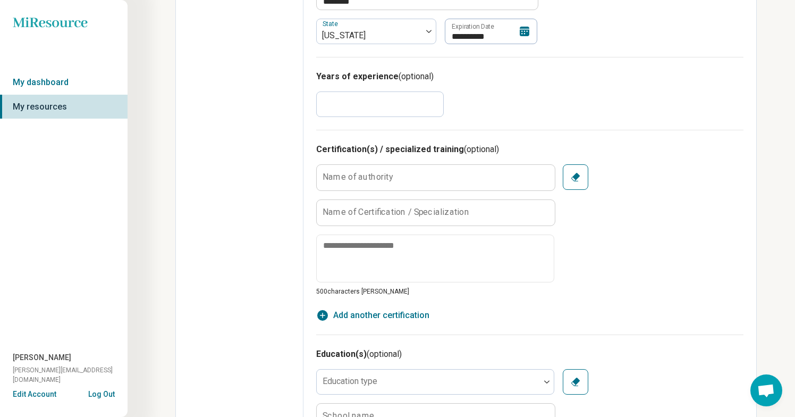
scroll to position [481, 0]
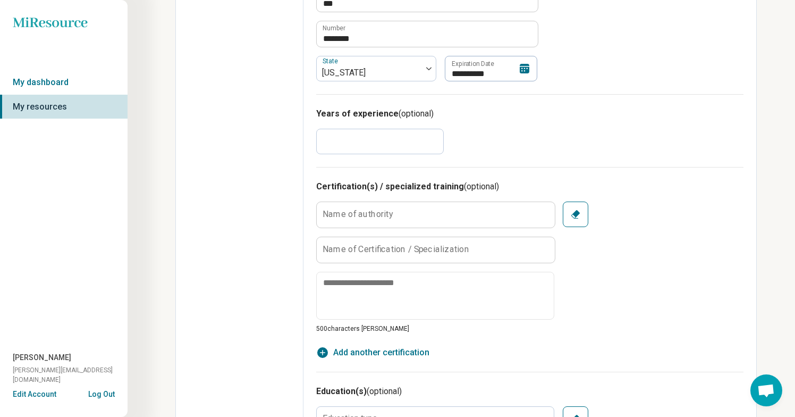
click at [382, 142] on input "*" at bounding box center [380, 142] width 128 height 26
type input "*"
click at [558, 108] on h3 "Years of experience (optional)" at bounding box center [529, 113] width 427 height 13
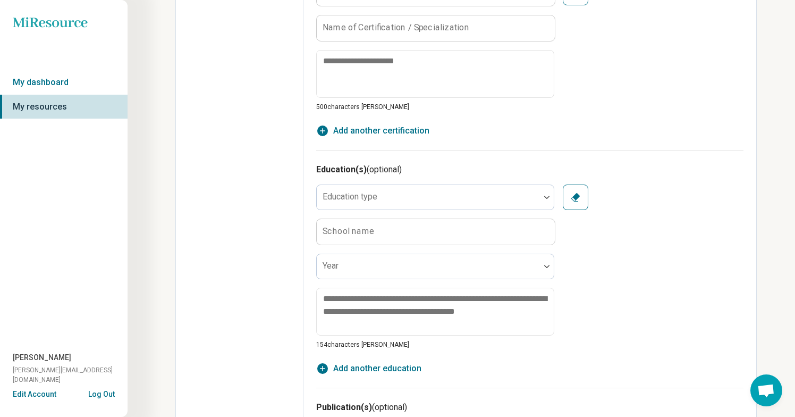
scroll to position [704, 0]
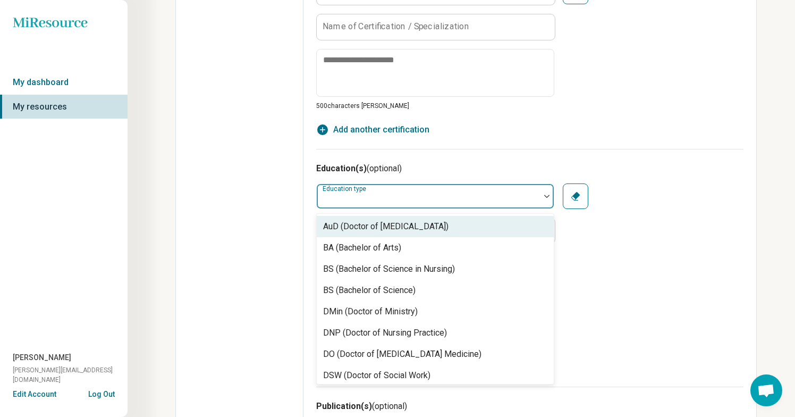
click at [437, 190] on div at bounding box center [428, 195] width 223 height 23
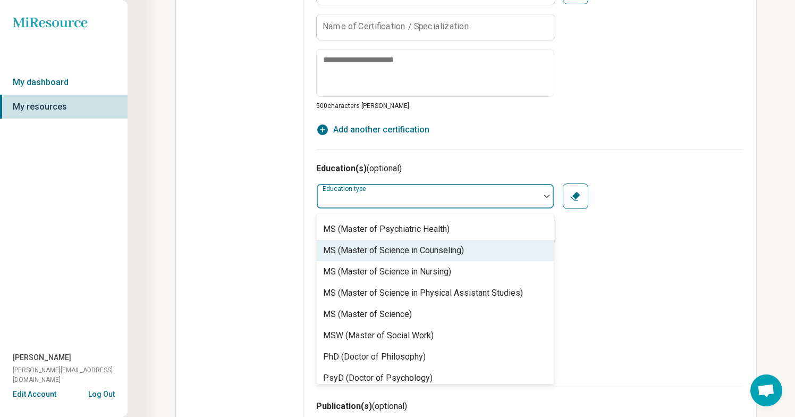
scroll to position [506, 0]
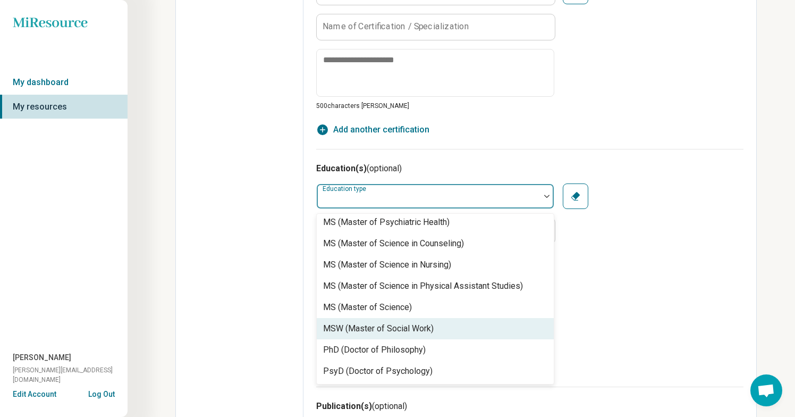
click at [386, 332] on div "MSW (Master of Social Work)" at bounding box center [378, 328] width 111 height 13
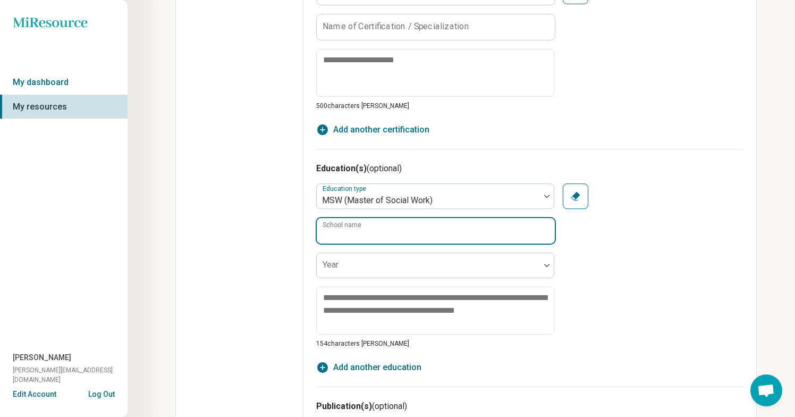
click at [395, 230] on input "School name" at bounding box center [436, 231] width 238 height 26
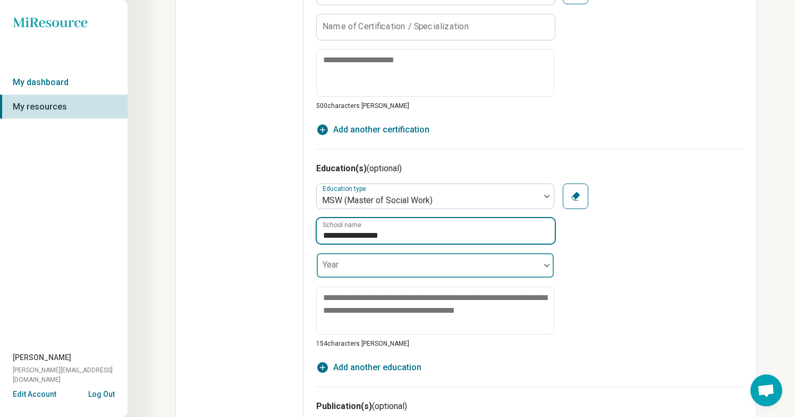
type input "**********"
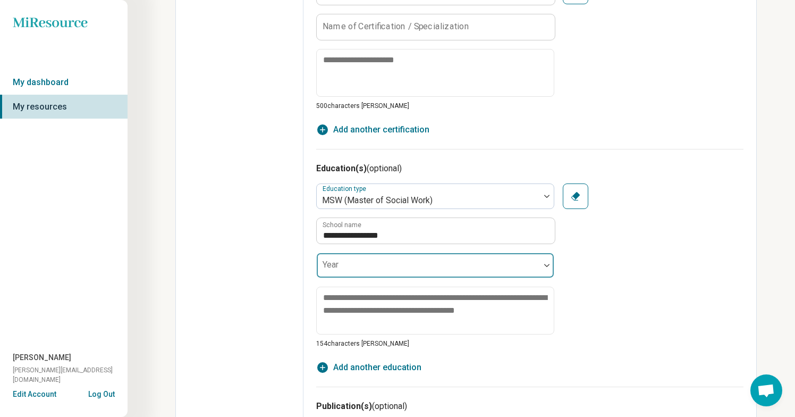
click at [499, 274] on div at bounding box center [428, 269] width 215 height 15
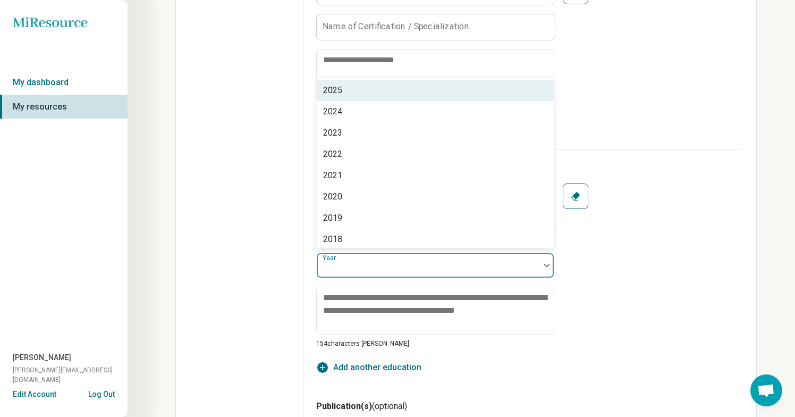
click at [451, 94] on div "2025" at bounding box center [435, 90] width 237 height 21
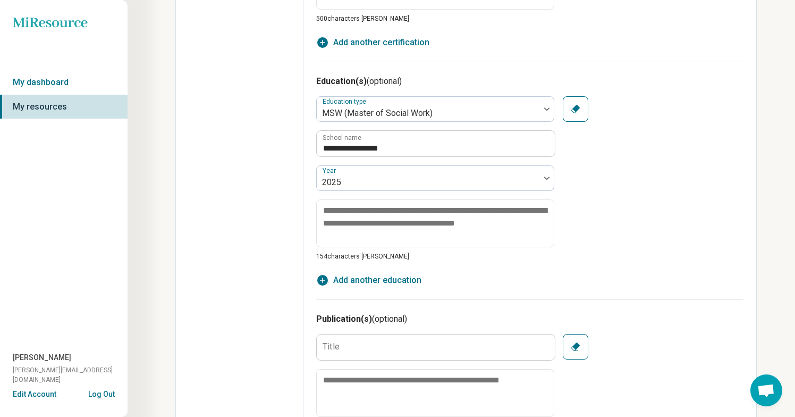
scroll to position [817, 0]
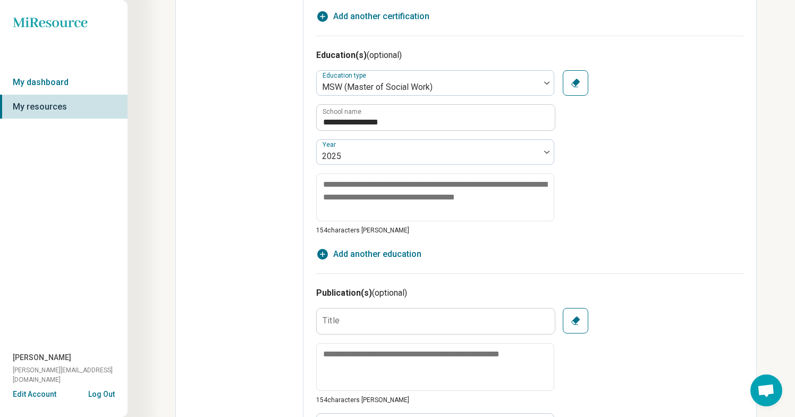
click at [335, 251] on span "Add another education" at bounding box center [377, 254] width 88 height 13
type textarea "*"
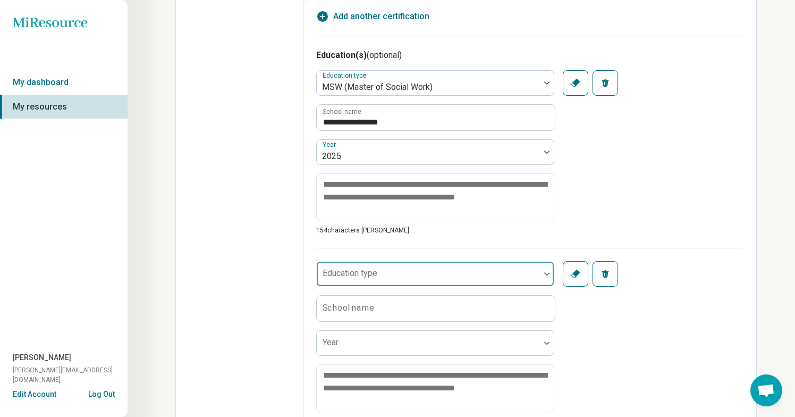
click at [364, 269] on div "Education type" at bounding box center [435, 274] width 238 height 26
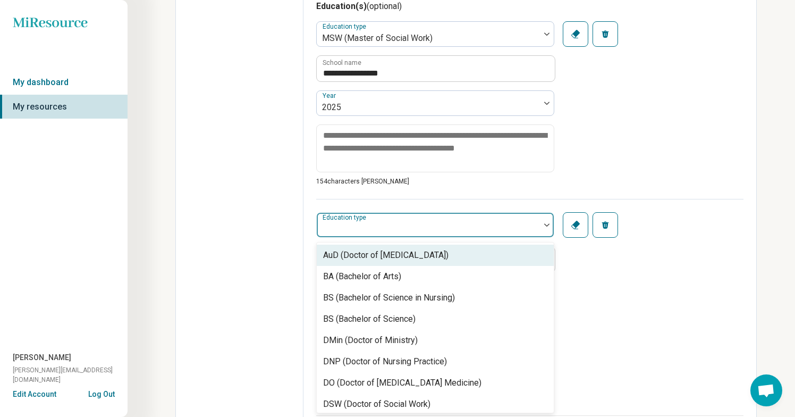
scroll to position [884, 0]
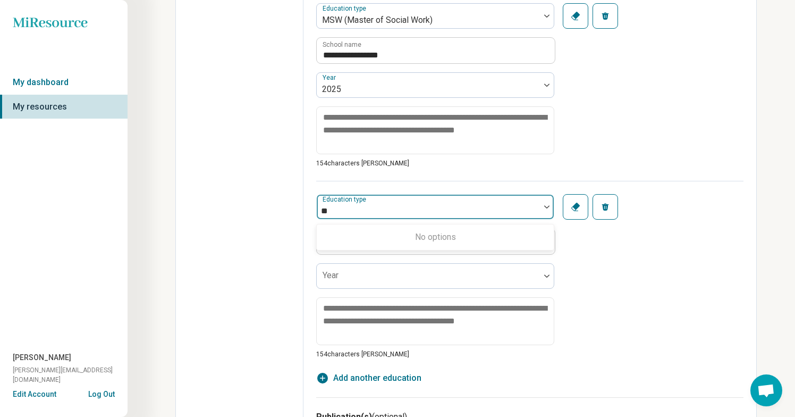
type input "*"
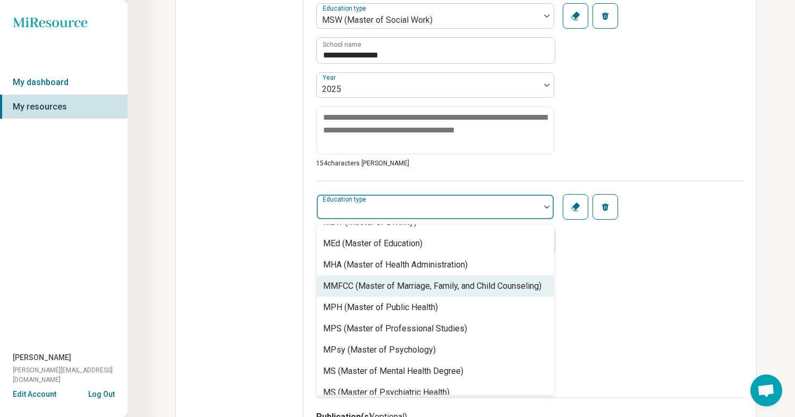
scroll to position [323, 0]
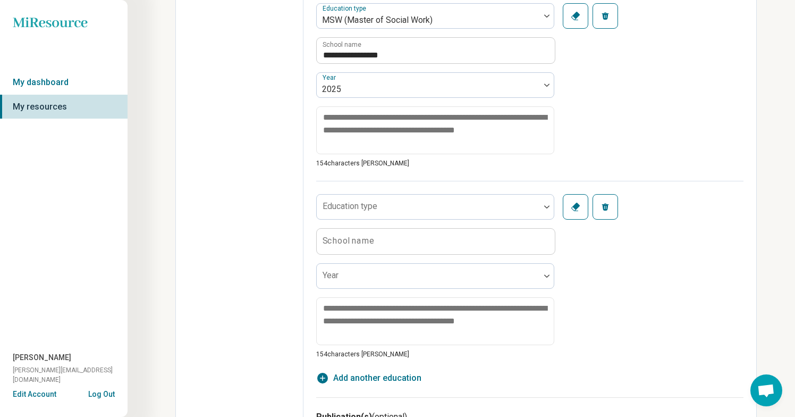
click at [601, 213] on button "Remove" at bounding box center [605, 207] width 26 height 26
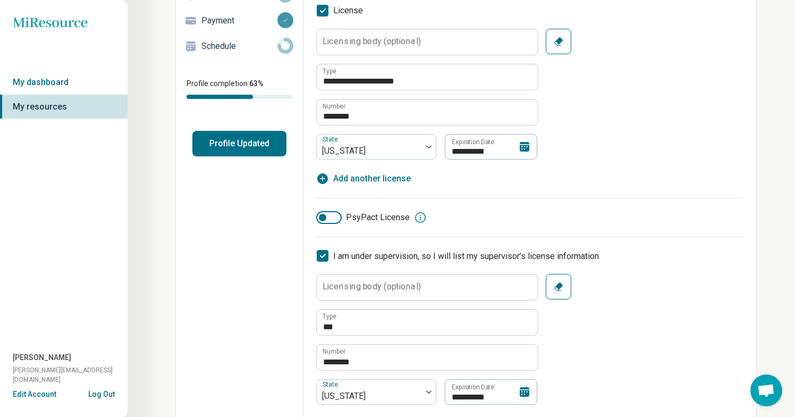
scroll to position [0, 0]
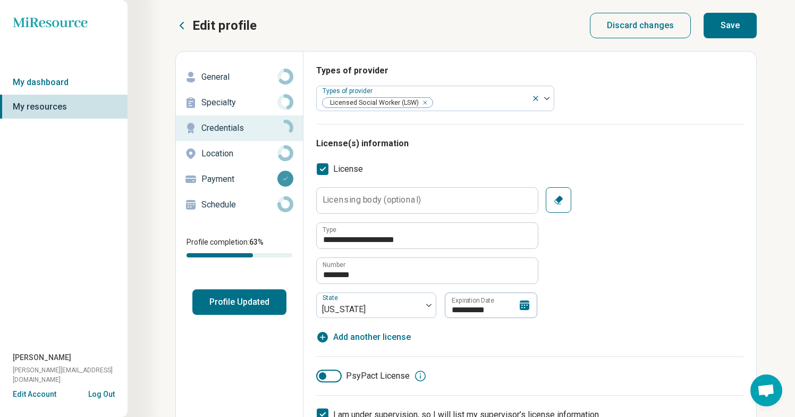
click at [731, 22] on button "Save" at bounding box center [729, 26] width 53 height 26
type textarea "*"
click at [221, 154] on p "Location" at bounding box center [239, 153] width 76 height 13
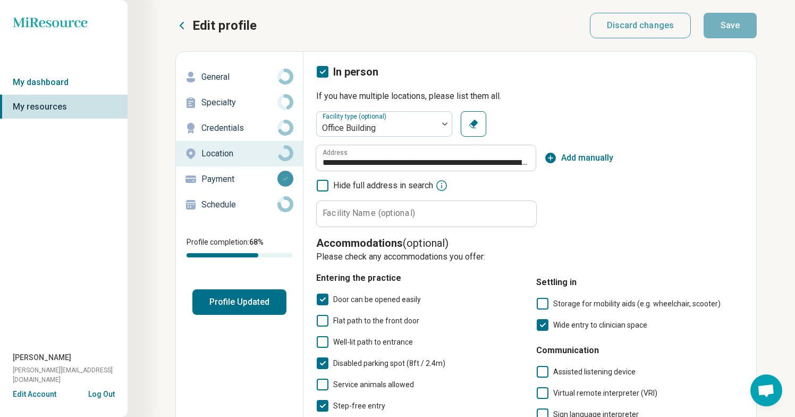
click at [230, 204] on p "Schedule" at bounding box center [239, 204] width 76 height 13
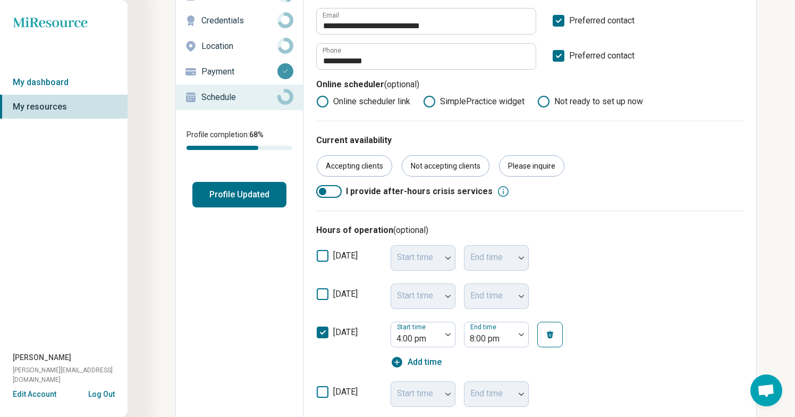
scroll to position [133, 0]
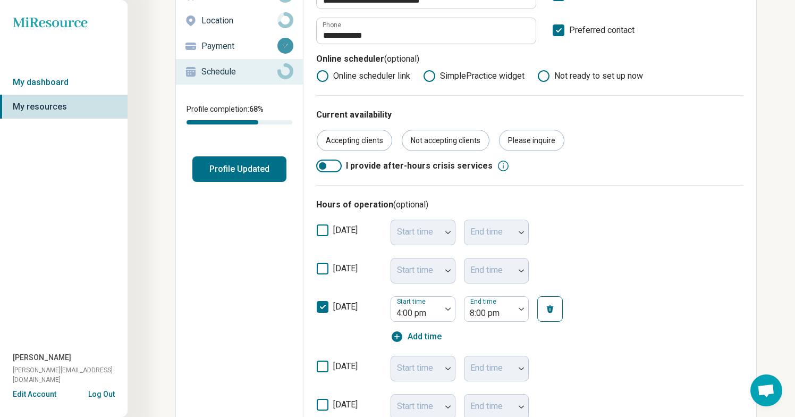
click at [320, 274] on label "monday" at bounding box center [349, 272] width 66 height 21
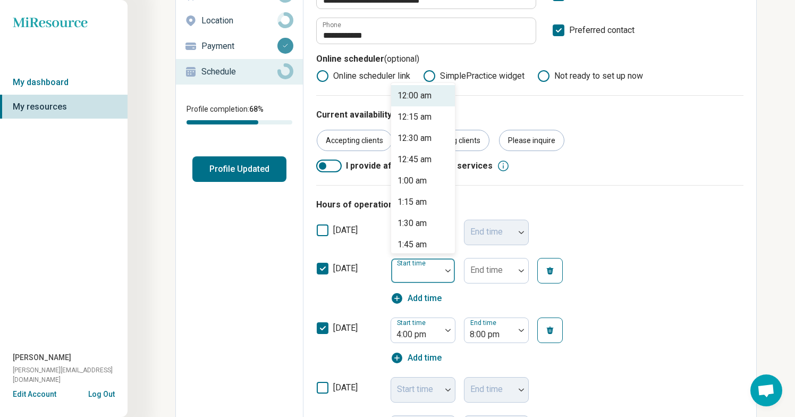
click at [448, 271] on img at bounding box center [447, 270] width 5 height 3
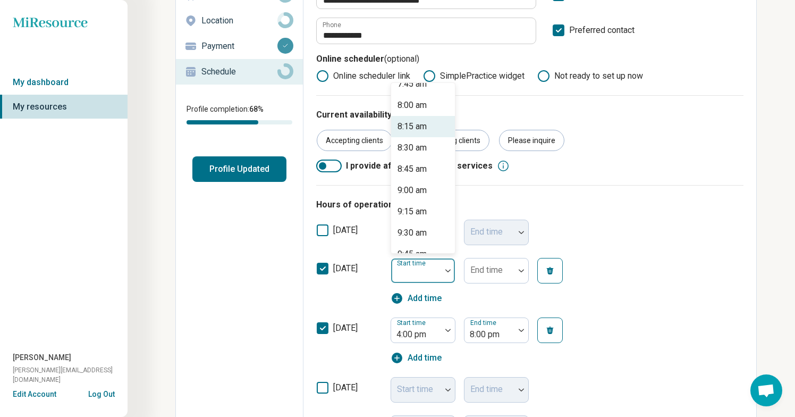
scroll to position [710, 0]
click at [415, 149] on div "9:00 am" at bounding box center [411, 150] width 29 height 13
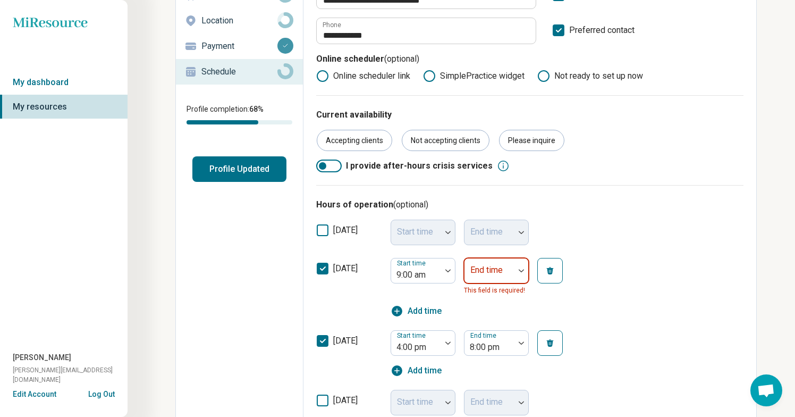
click at [521, 270] on img at bounding box center [521, 270] width 5 height 3
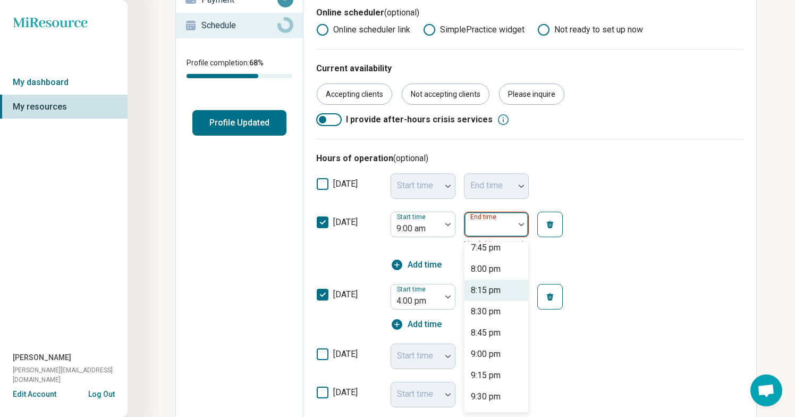
scroll to position [892, 0]
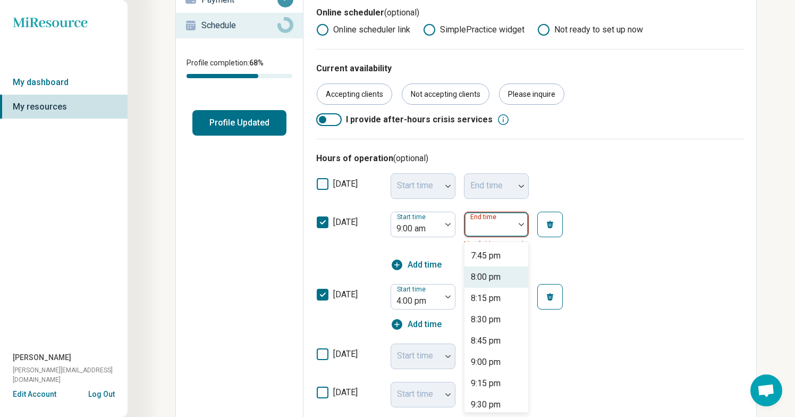
click at [489, 276] on div "8:00 pm" at bounding box center [486, 276] width 30 height 13
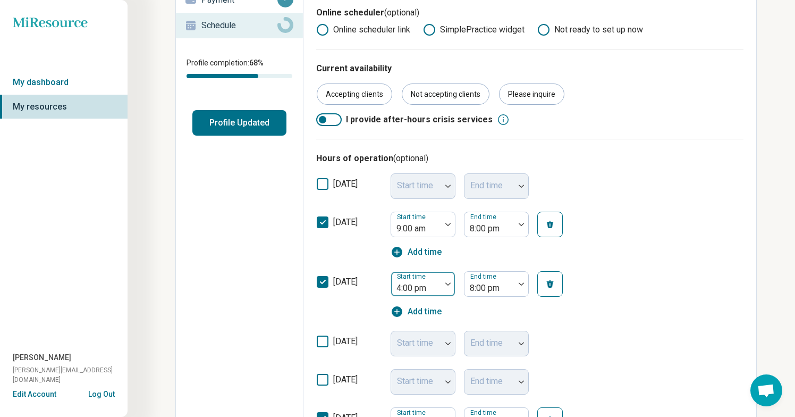
click at [449, 284] on img at bounding box center [447, 283] width 5 height 3
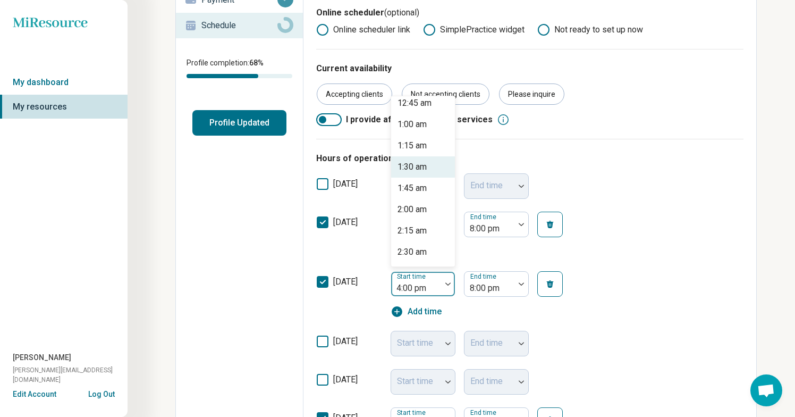
scroll to position [76, 0]
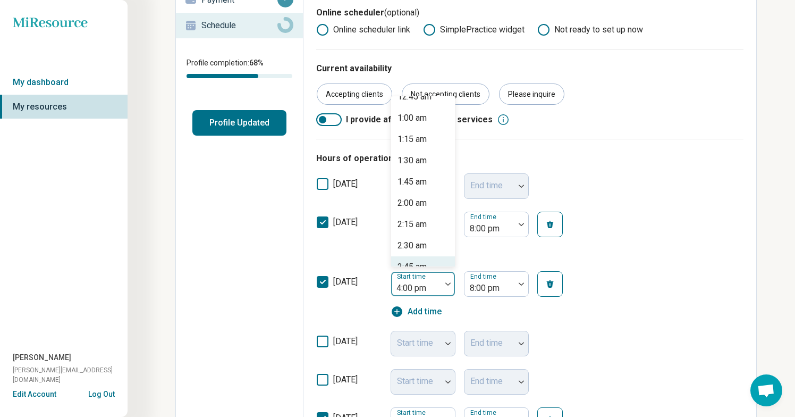
click at [394, 309] on icon "button" at bounding box center [397, 311] width 11 height 11
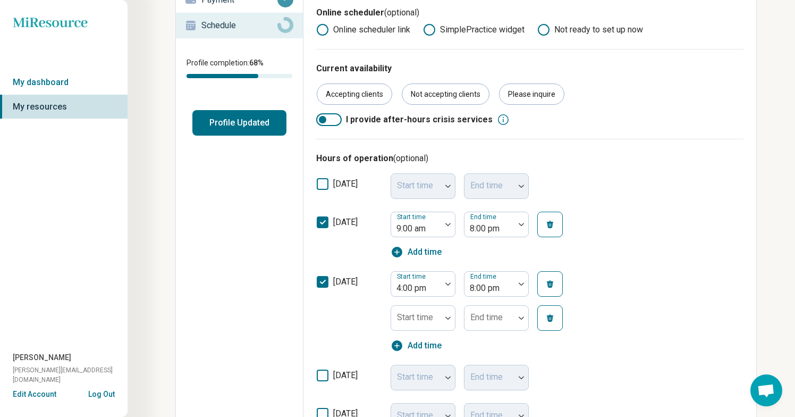
click at [399, 250] on icon "button" at bounding box center [397, 252] width 11 height 11
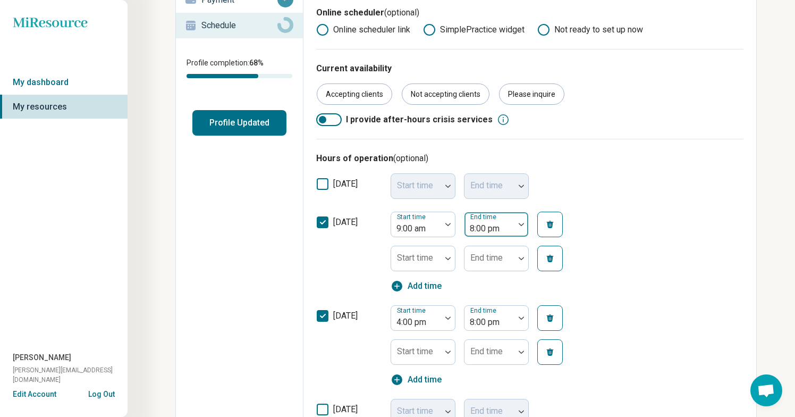
click at [523, 226] on div at bounding box center [521, 224] width 14 height 24
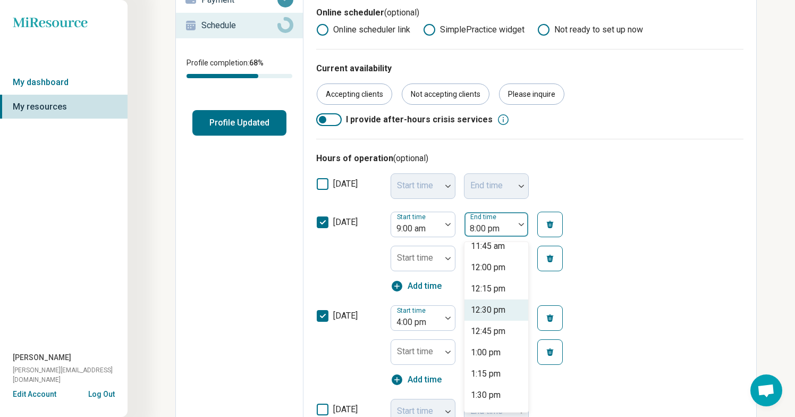
scroll to position [239, 0]
click at [482, 341] on div "1:00 pm" at bounding box center [496, 334] width 64 height 21
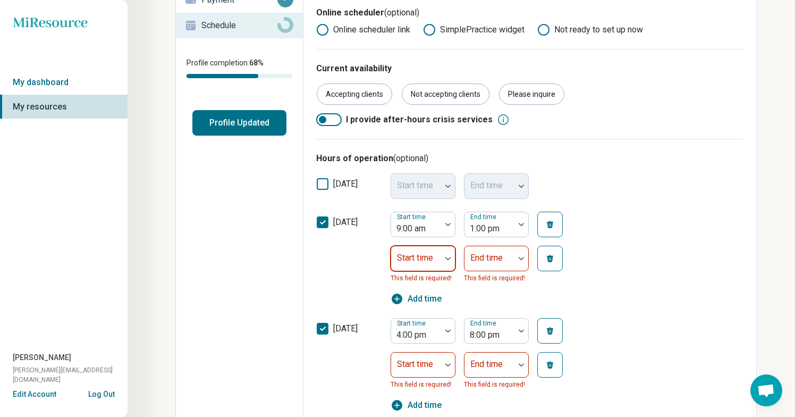
click at [435, 261] on div at bounding box center [415, 262] width 41 height 15
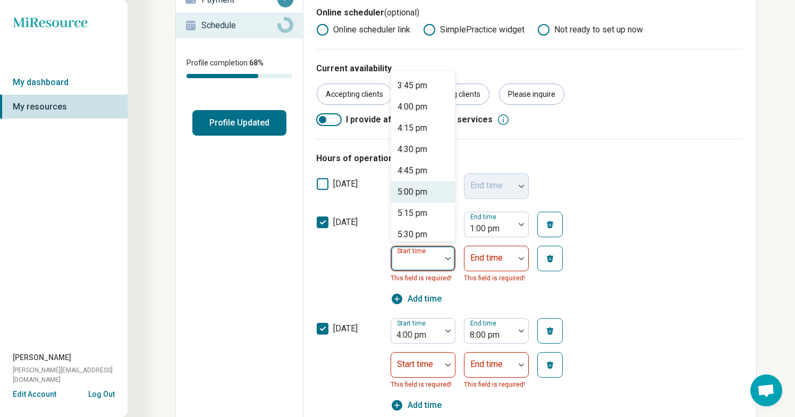
scroll to position [1322, 0]
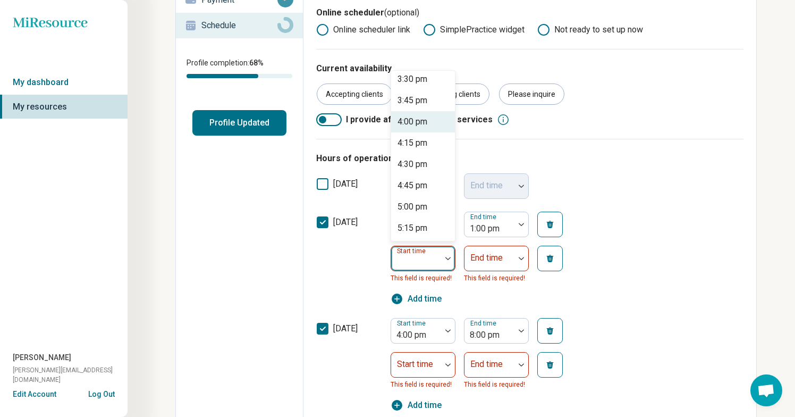
click at [411, 122] on div "4:00 pm" at bounding box center [412, 121] width 30 height 13
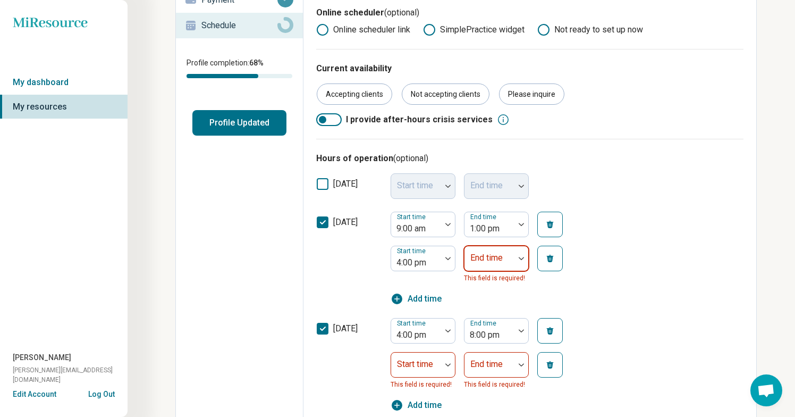
click at [518, 260] on div at bounding box center [521, 258] width 14 height 24
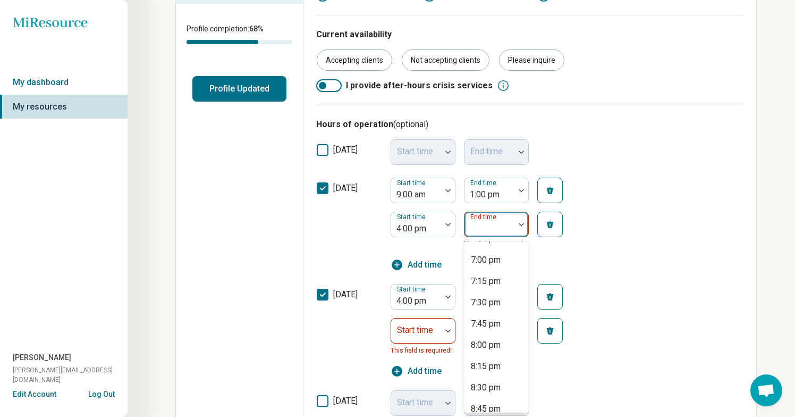
scroll to position [230, 0]
click at [479, 344] on div "8:00 pm" at bounding box center [486, 343] width 30 height 13
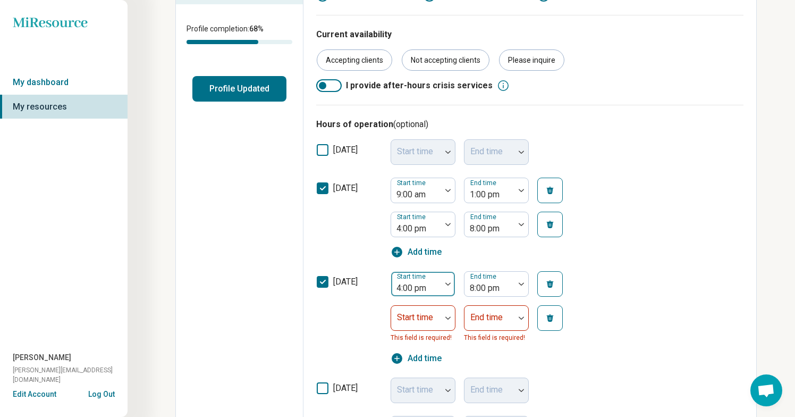
click at [428, 283] on div at bounding box center [415, 288] width 41 height 15
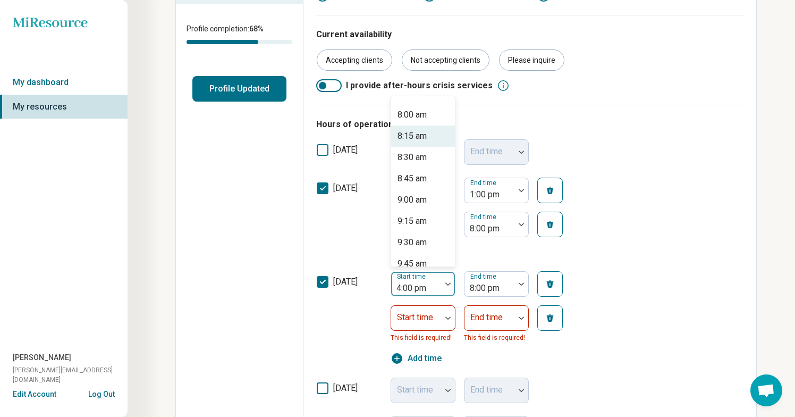
scroll to position [684, 0]
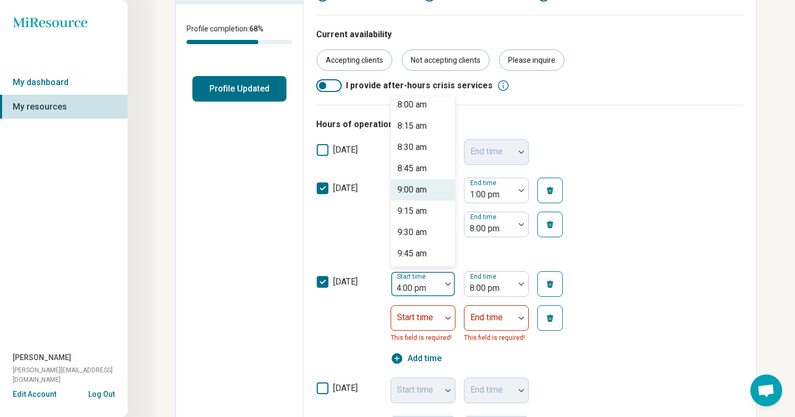
click at [421, 188] on div "9:00 am" at bounding box center [411, 189] width 29 height 13
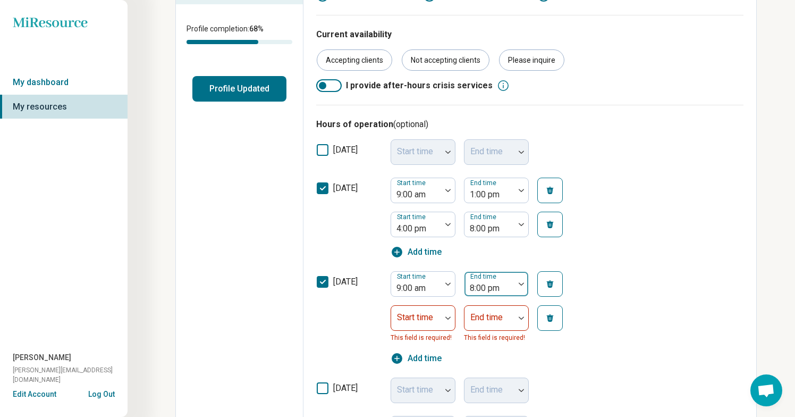
click at [518, 288] on div at bounding box center [521, 283] width 14 height 24
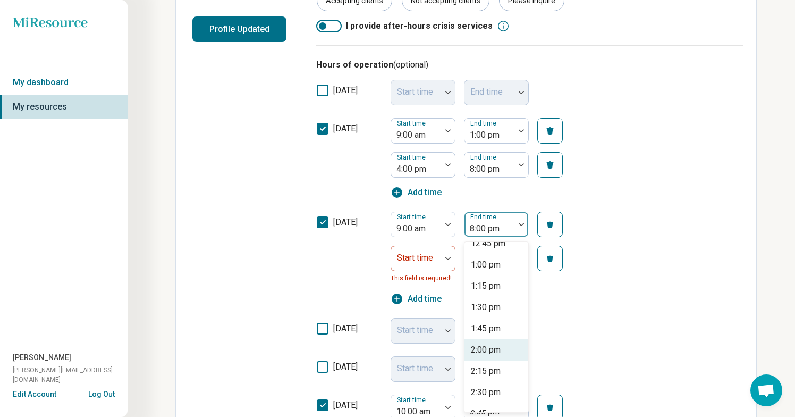
scroll to position [300, 0]
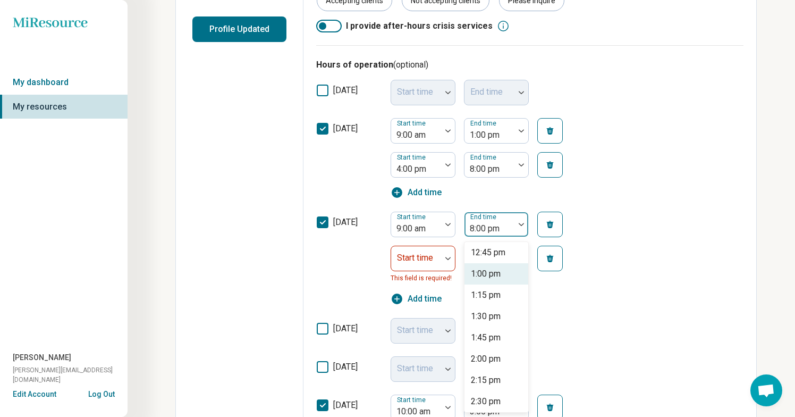
click at [494, 268] on div "1:00 pm" at bounding box center [486, 273] width 30 height 13
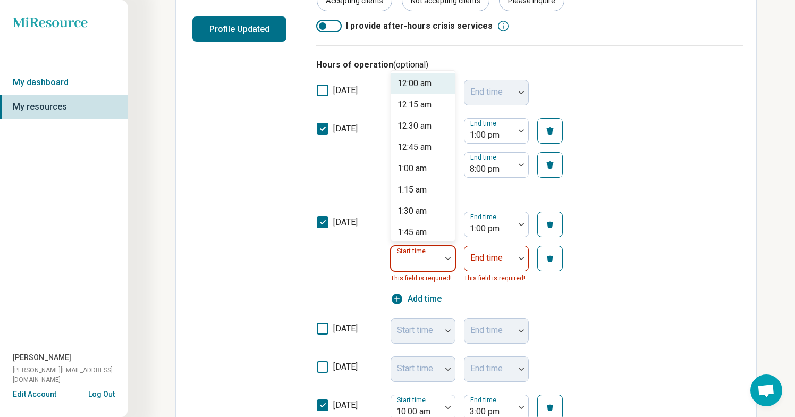
click at [447, 259] on img at bounding box center [447, 258] width 5 height 3
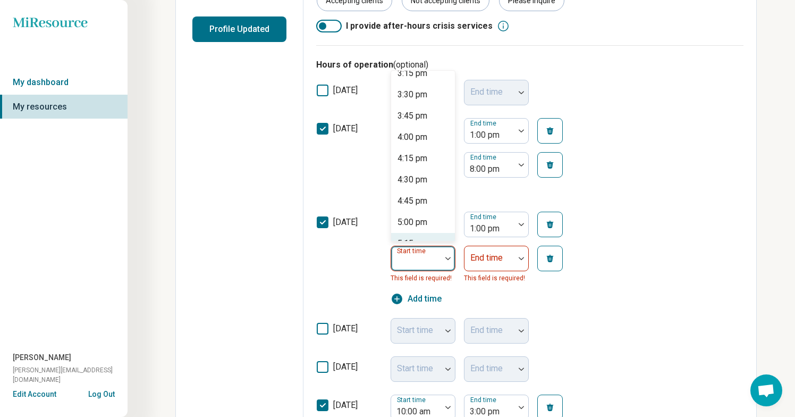
scroll to position [1296, 0]
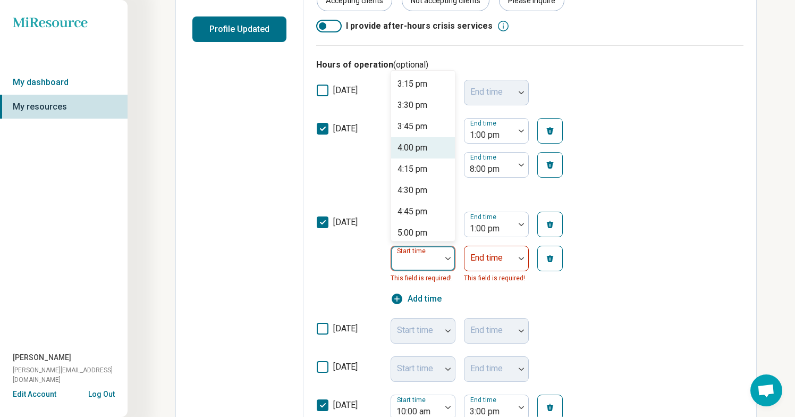
click at [434, 149] on div "4:00 pm" at bounding box center [423, 147] width 64 height 21
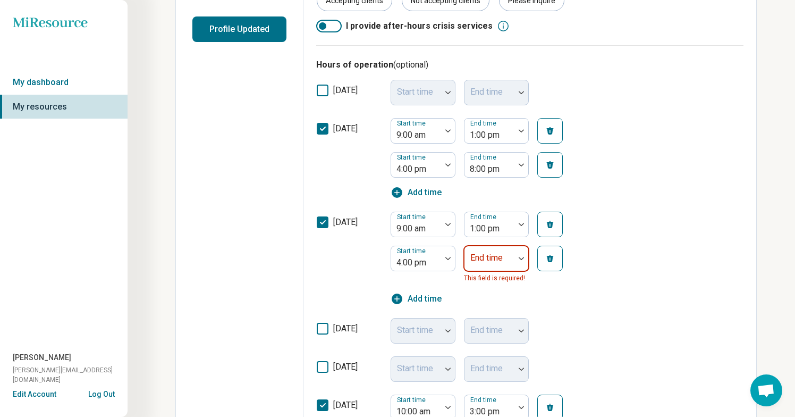
click at [519, 254] on div at bounding box center [521, 258] width 14 height 24
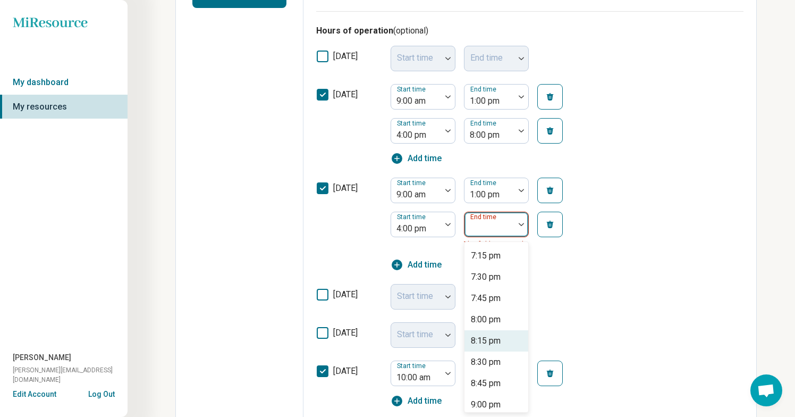
scroll to position [253, 0]
click at [498, 326] on div "8:00 pm" at bounding box center [496, 319] width 64 height 21
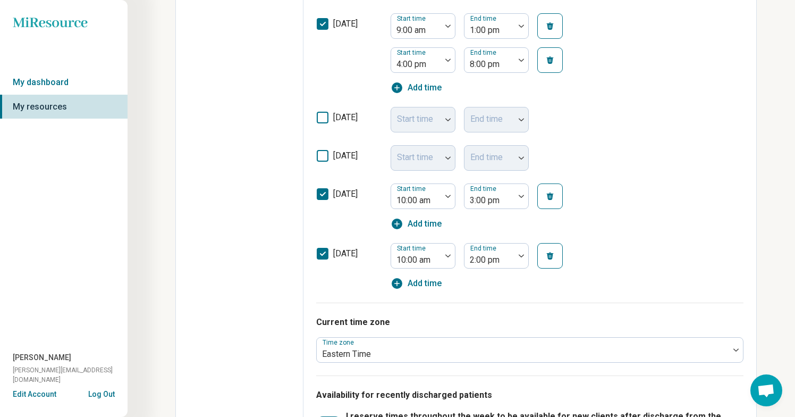
scroll to position [473, 0]
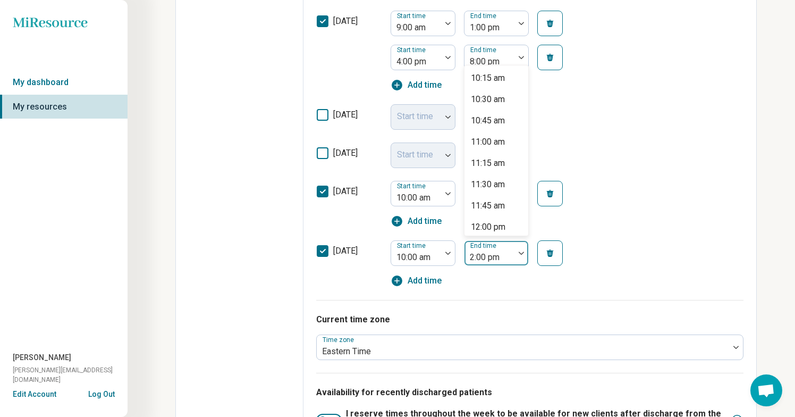
click at [521, 250] on div at bounding box center [521, 253] width 14 height 24
click at [498, 213] on div "3:00 pm" at bounding box center [496, 204] width 64 height 21
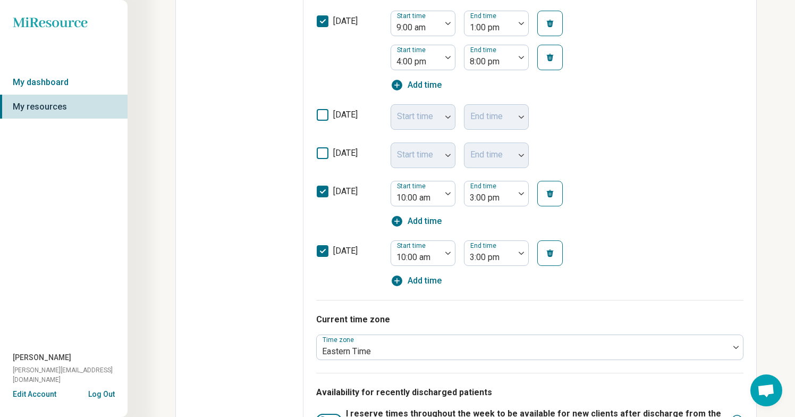
click at [621, 217] on div "friday Start time 10:00 am End time 3:00 pm Add time" at bounding box center [529, 204] width 427 height 60
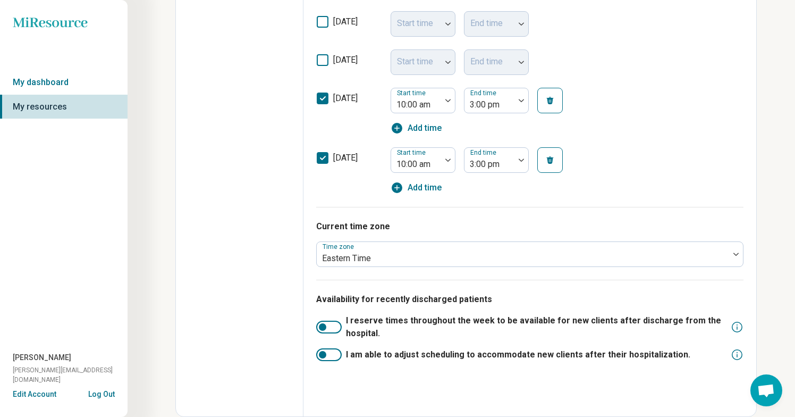
scroll to position [0, 0]
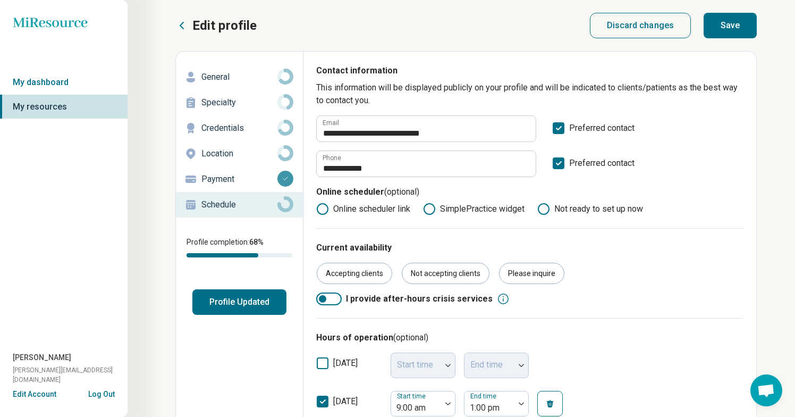
click at [727, 35] on button "Save" at bounding box center [729, 26] width 53 height 26
click at [82, 86] on link "My dashboard" at bounding box center [64, 82] width 128 height 24
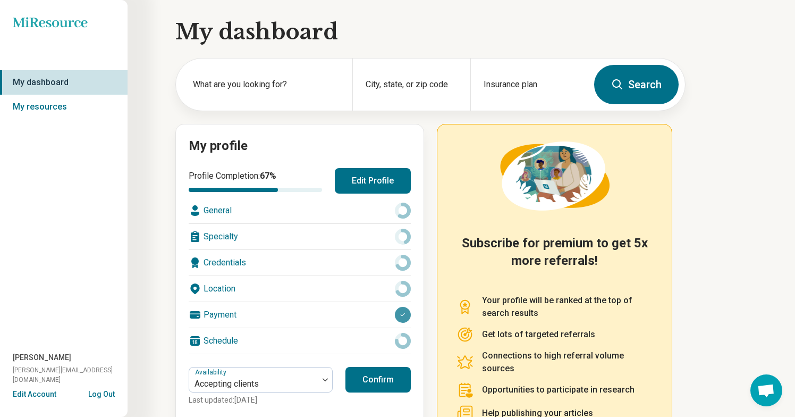
scroll to position [97, 0]
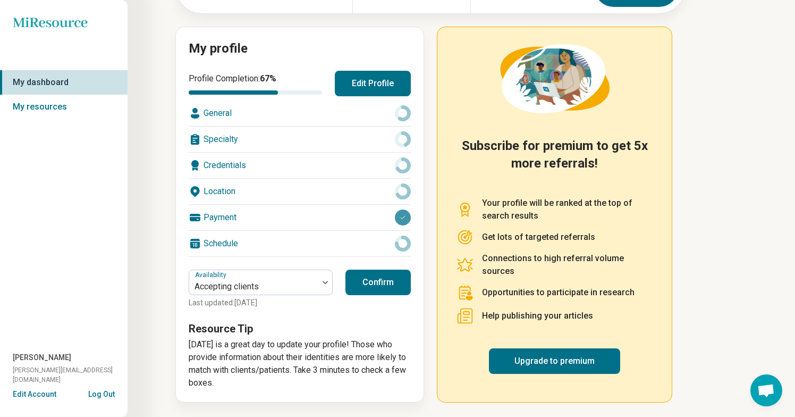
click at [367, 280] on button "Confirm" at bounding box center [377, 282] width 65 height 26
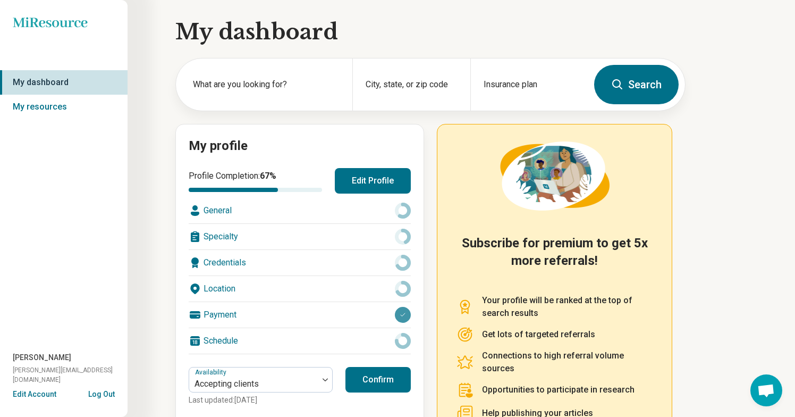
click at [64, 27] on icon "Miresource logo" at bounding box center [50, 22] width 75 height 11
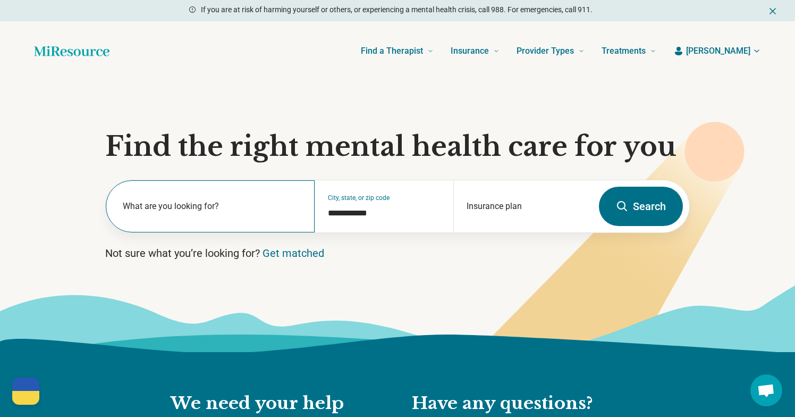
click at [202, 207] on label "What are you looking for?" at bounding box center [212, 206] width 179 height 13
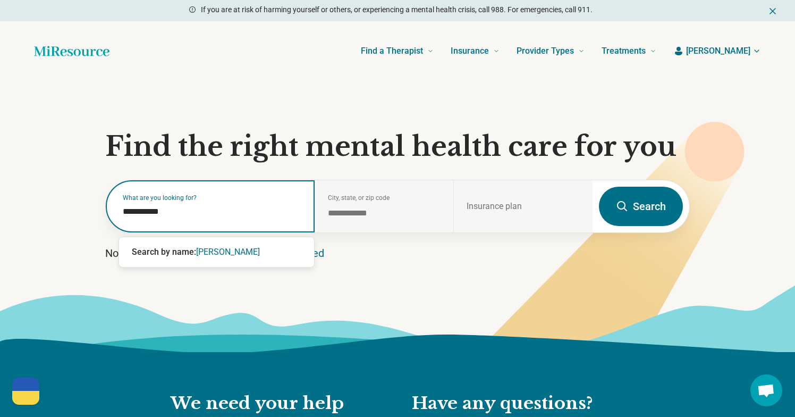
type input "**********"
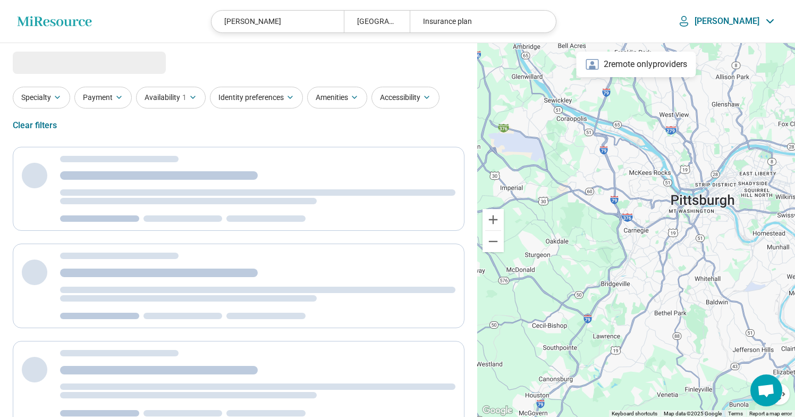
select select "***"
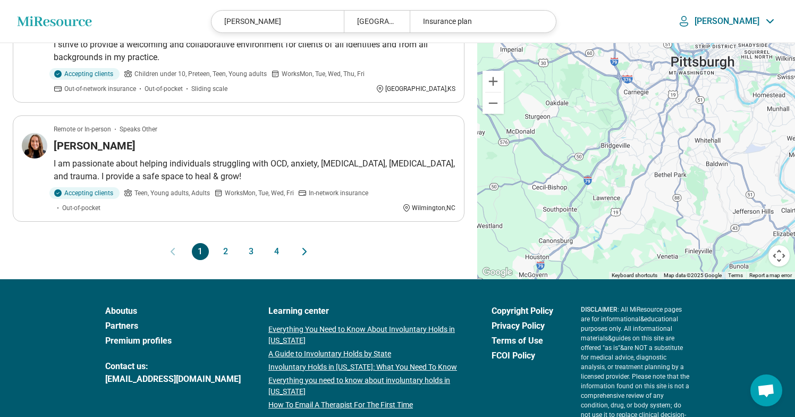
scroll to position [1074, 0]
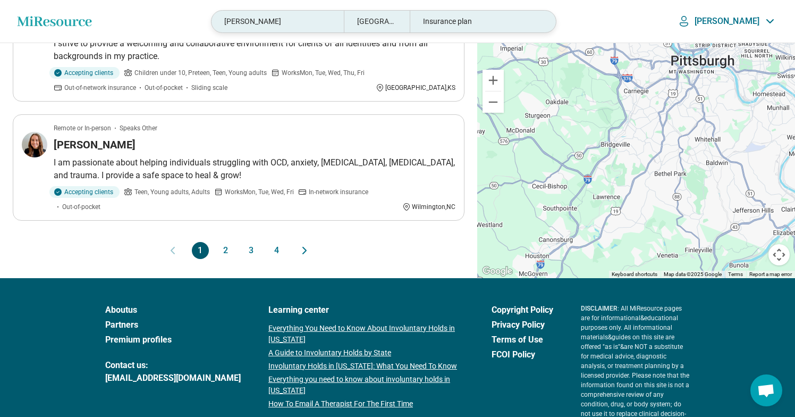
click at [393, 18] on div "Carnegie, PA" at bounding box center [377, 22] width 66 height 22
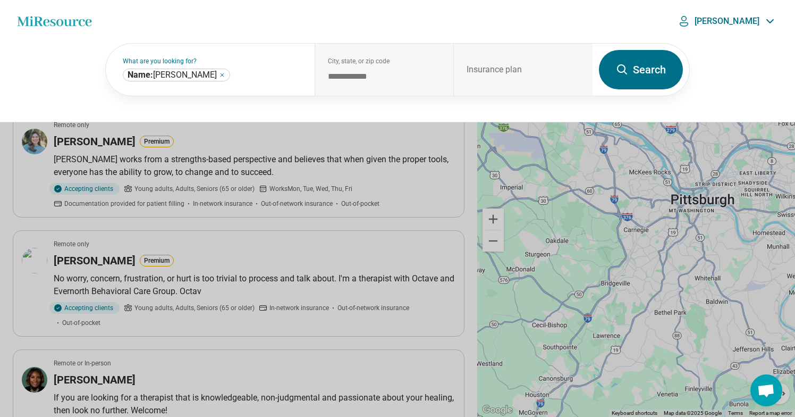
scroll to position [0, 0]
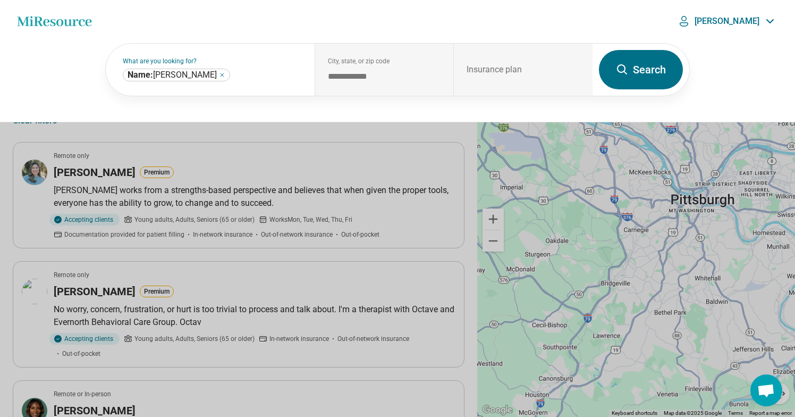
click at [735, 22] on p "Morgan" at bounding box center [726, 21] width 65 height 11
click at [732, 63] on link "My Dashboard" at bounding box center [741, 53] width 73 height 28
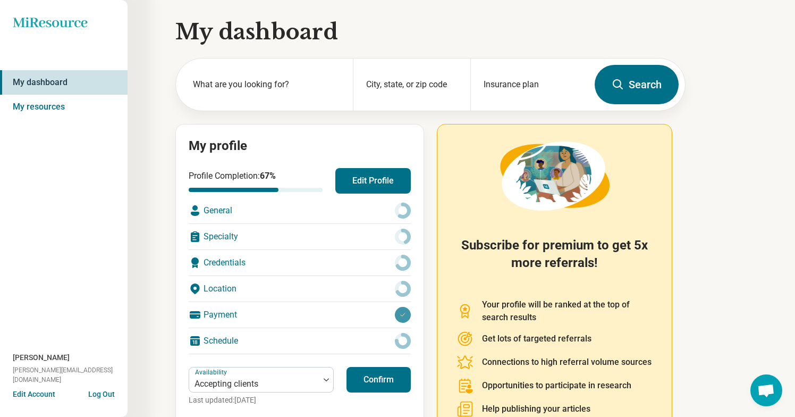
click at [223, 179] on div "Profile Completion: 67 %" at bounding box center [256, 180] width 134 height 22
click at [216, 212] on div "General" at bounding box center [300, 211] width 222 height 26
type textarea "*"
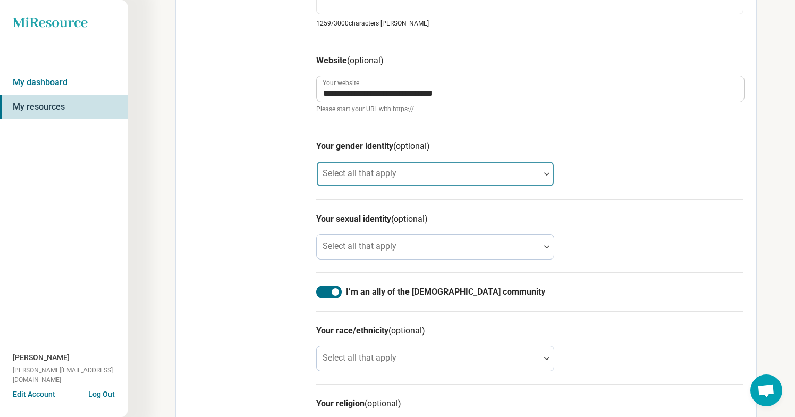
scroll to position [693, 0]
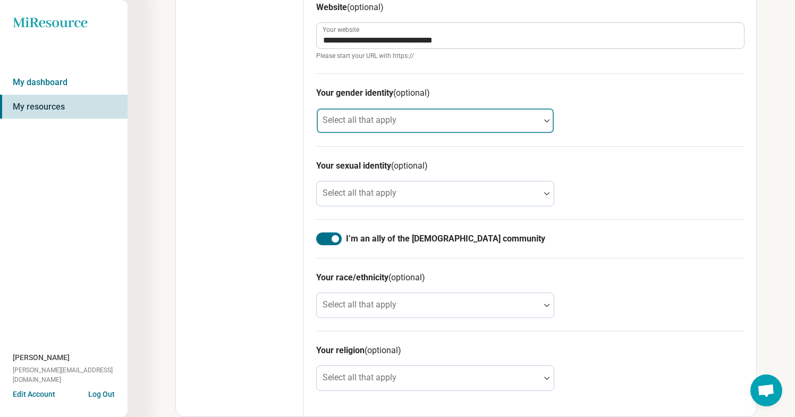
click at [539, 121] on div at bounding box center [428, 120] width 223 height 23
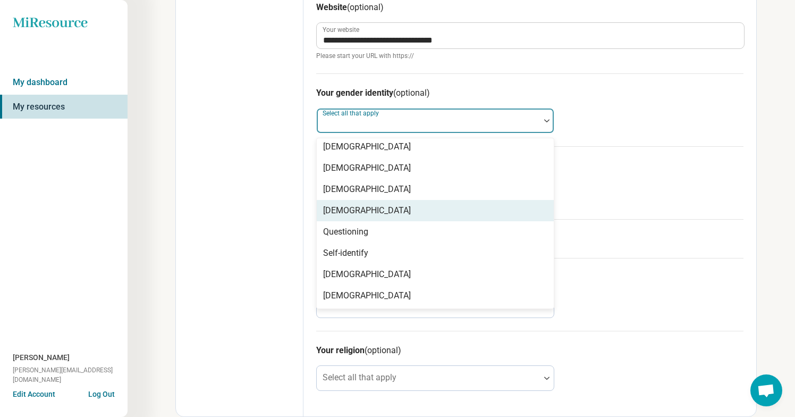
scroll to position [0, 0]
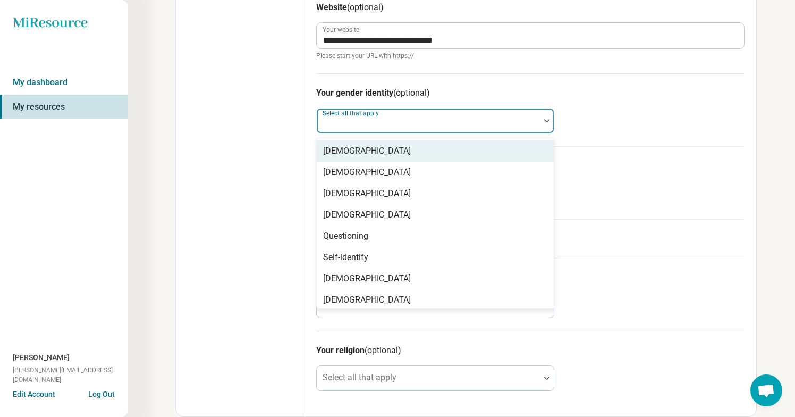
click at [615, 115] on div "Your gender identity (optional) Cisgender Man, 1 of 8. 8 results available. Use…" at bounding box center [529, 109] width 427 height 73
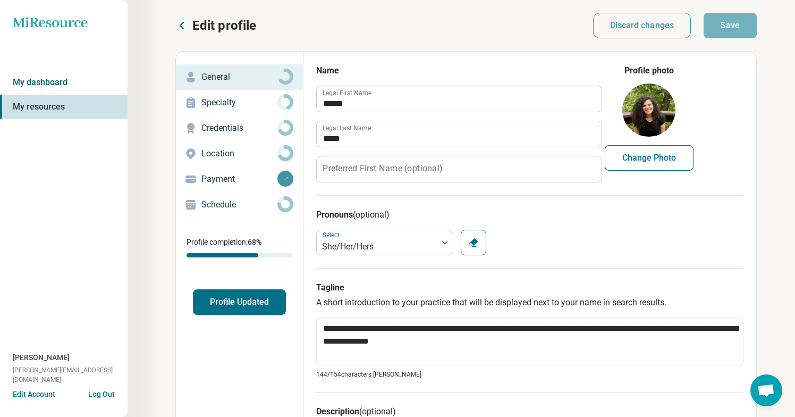
click at [71, 80] on link "My dashboard" at bounding box center [64, 82] width 128 height 24
click at [69, 32] on div "Miresource logo My dashboard My resources Morgan Kelly morgan@pkocounselingserv…" at bounding box center [64, 208] width 128 height 417
click at [64, 23] on icon "Miresource logo" at bounding box center [50, 22] width 75 height 11
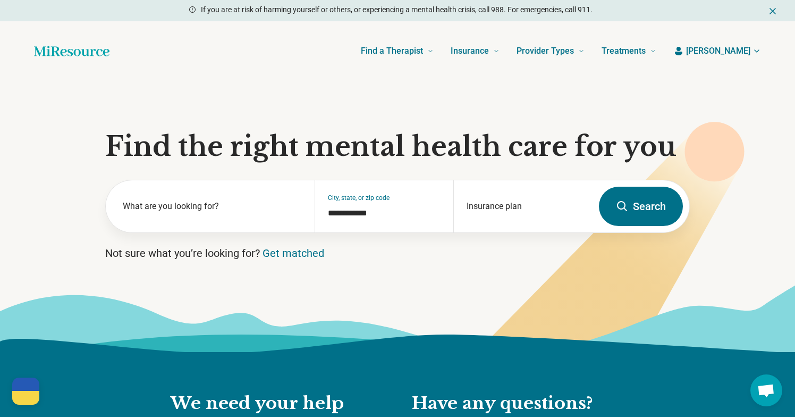
click at [734, 58] on header "Find a Therapist Mental Health Conditions ADHD Anxiety Anorexia Autism Bipolar …" at bounding box center [397, 51] width 761 height 43
click at [734, 53] on span "Morgan" at bounding box center [718, 51] width 64 height 13
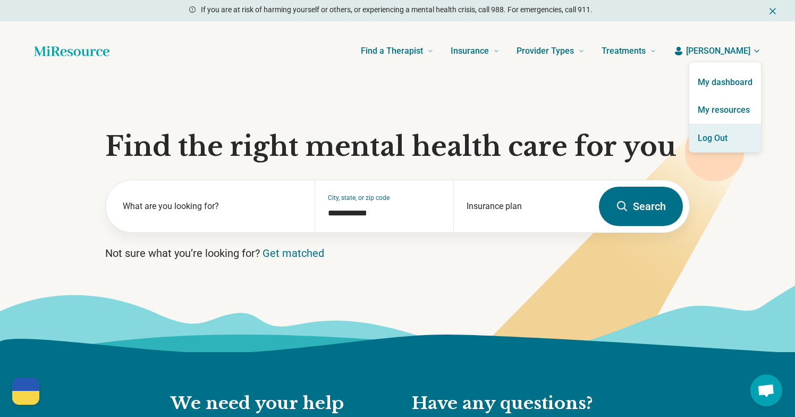
click at [721, 140] on button "Log Out" at bounding box center [725, 138] width 72 height 28
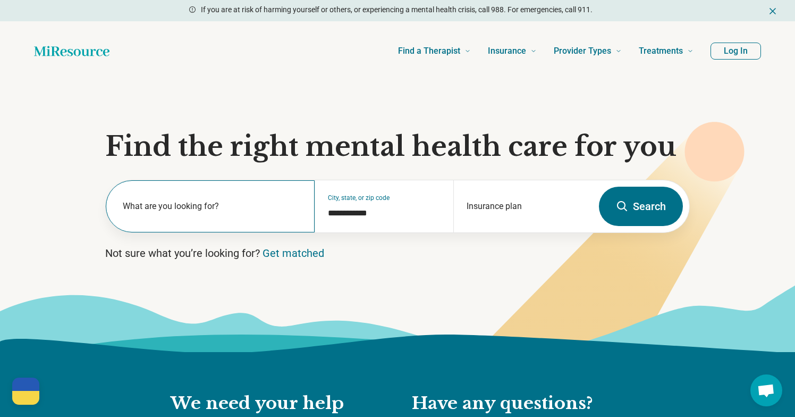
click at [200, 206] on label "What are you looking for?" at bounding box center [212, 206] width 179 height 13
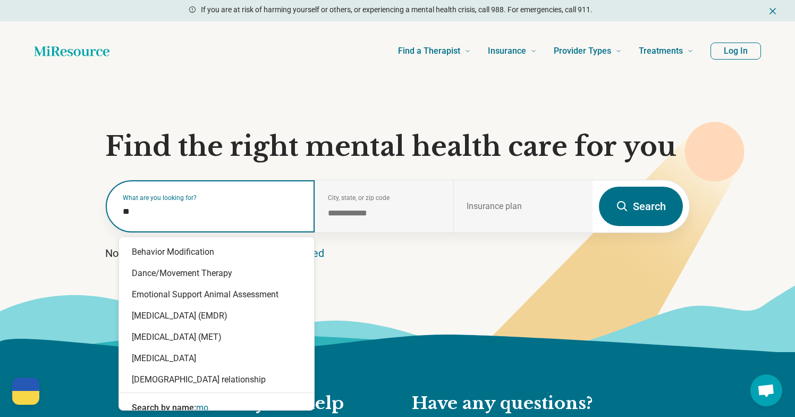
type input "*"
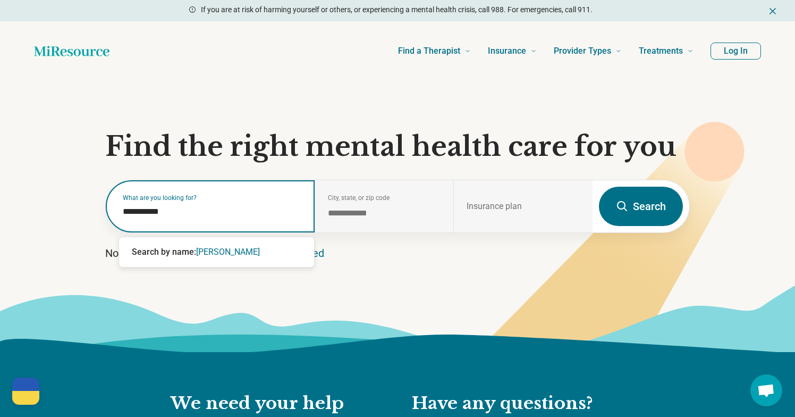
type input "**********"
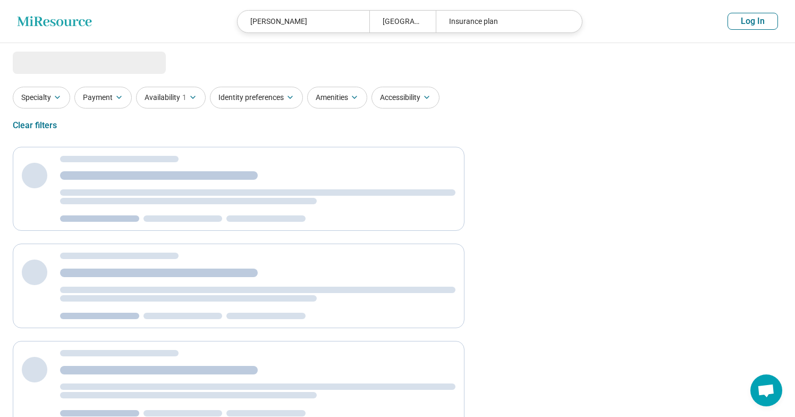
select select "***"
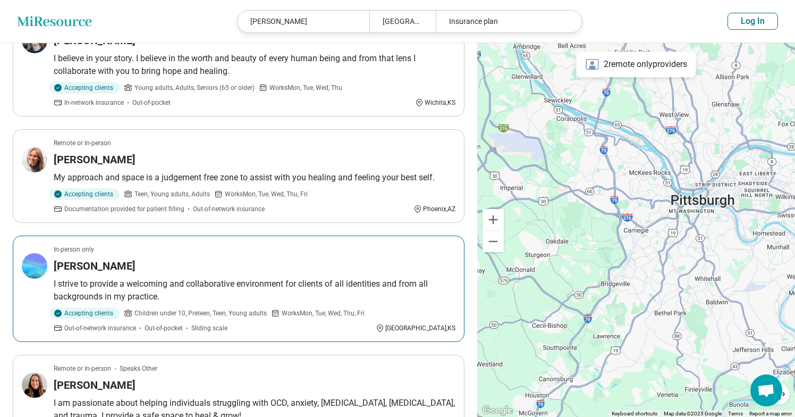
scroll to position [1117, 0]
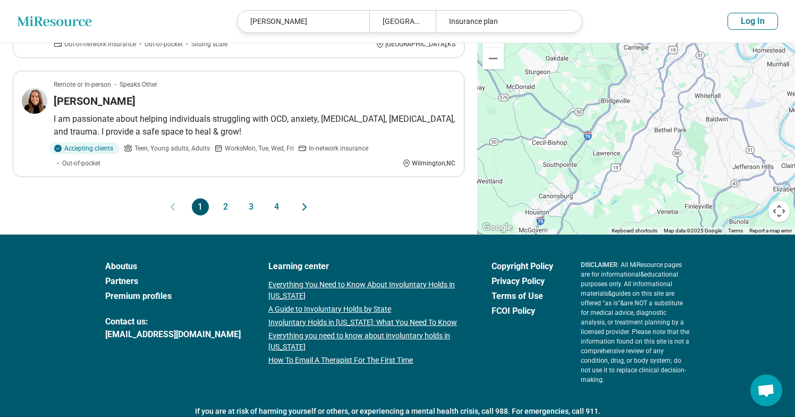
click at [220, 198] on button "2" at bounding box center [225, 206] width 17 height 17
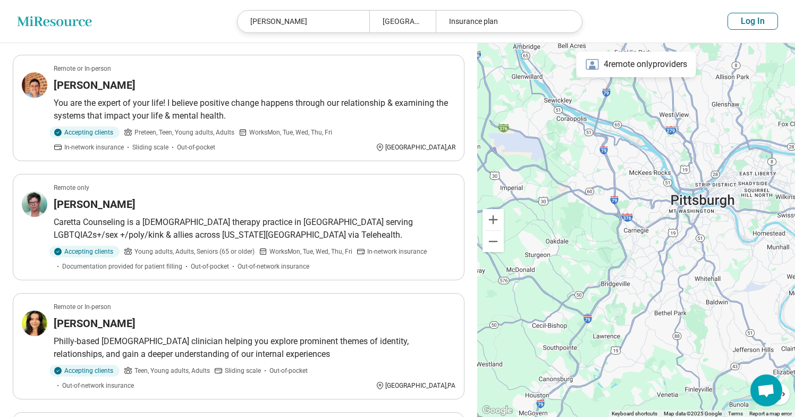
scroll to position [1077, 0]
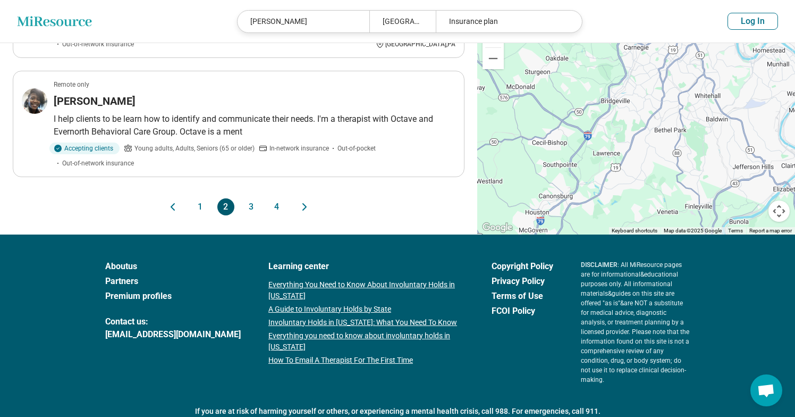
click at [251, 198] on button "3" at bounding box center [251, 206] width 17 height 17
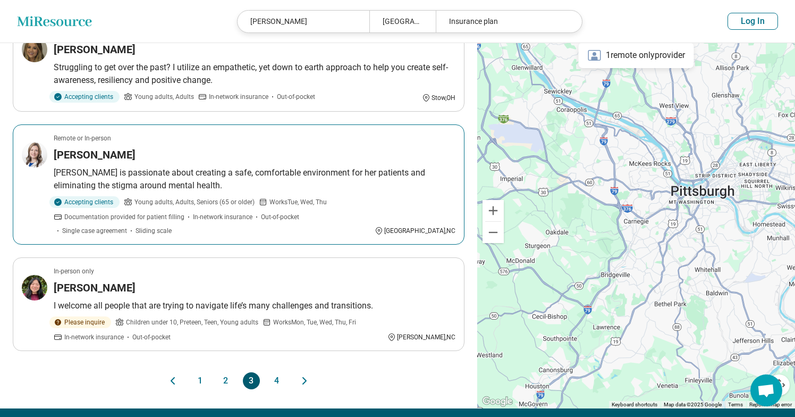
scroll to position [1105, 0]
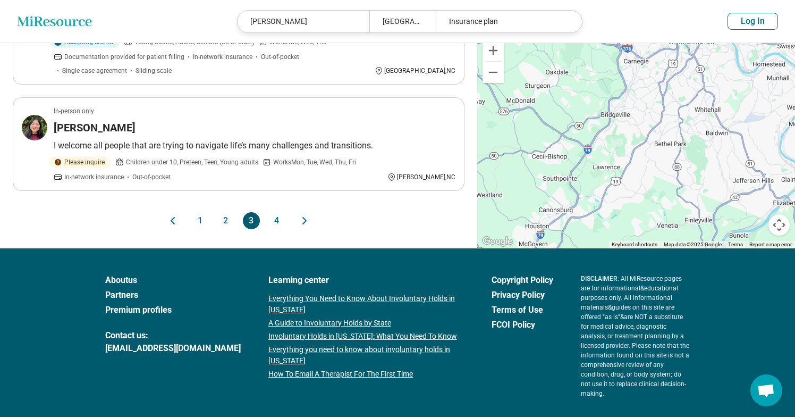
click at [285, 212] on div "1 2 3 4" at bounding box center [238, 220] width 145 height 17
click at [279, 212] on button "4" at bounding box center [276, 220] width 17 height 17
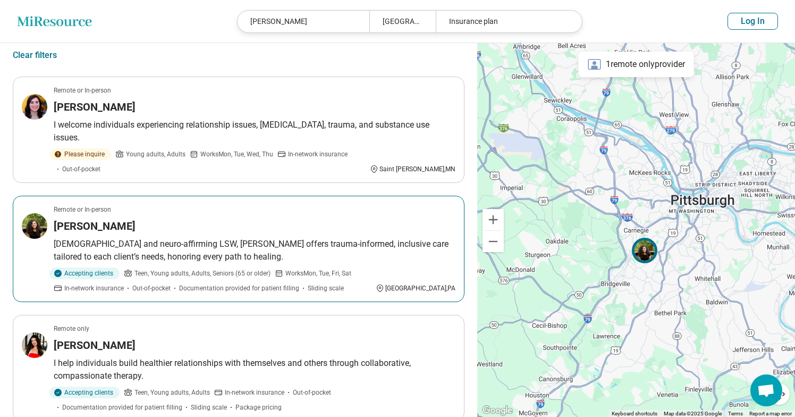
scroll to position [81, 0]
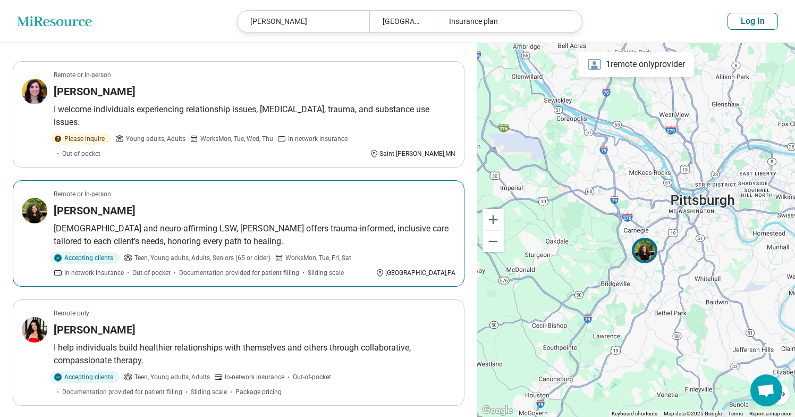
click at [78, 203] on h3 "[PERSON_NAME]" at bounding box center [95, 210] width 82 height 15
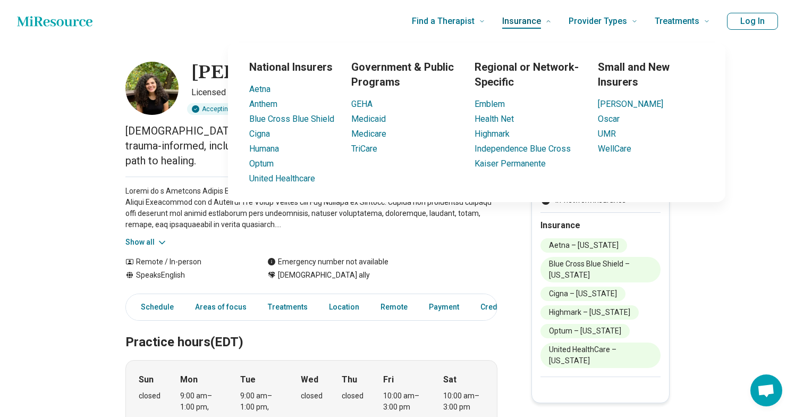
click at [545, 24] on link "Insurance" at bounding box center [526, 21] width 49 height 43
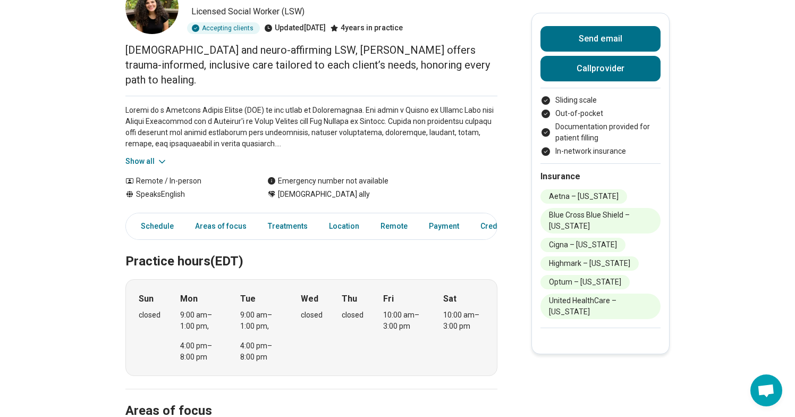
scroll to position [83, 0]
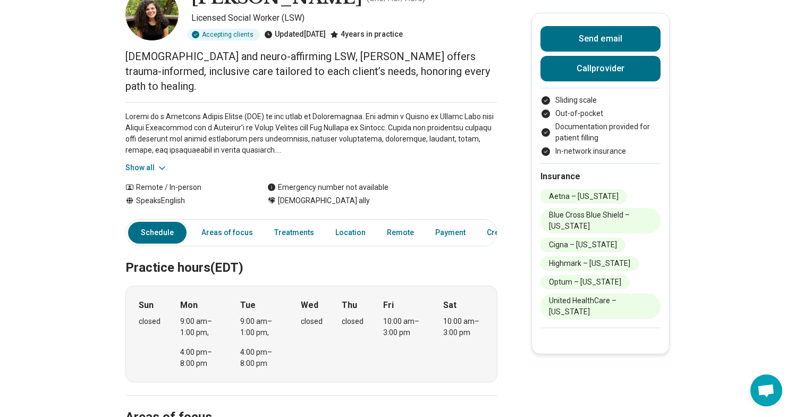
scroll to position [54, 0]
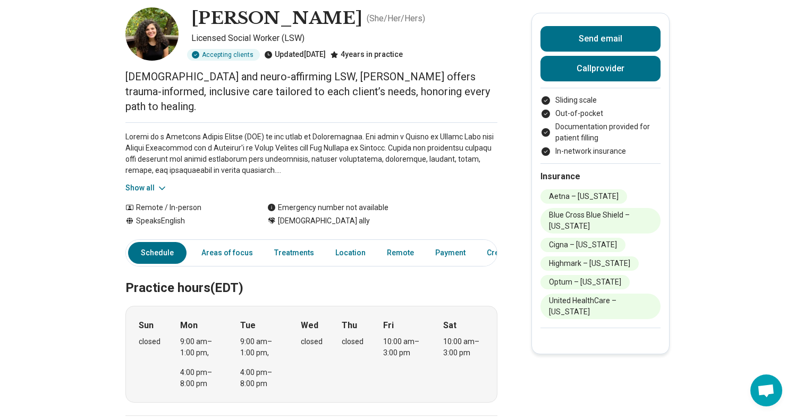
click at [147, 182] on button "Show all" at bounding box center [146, 187] width 42 height 11
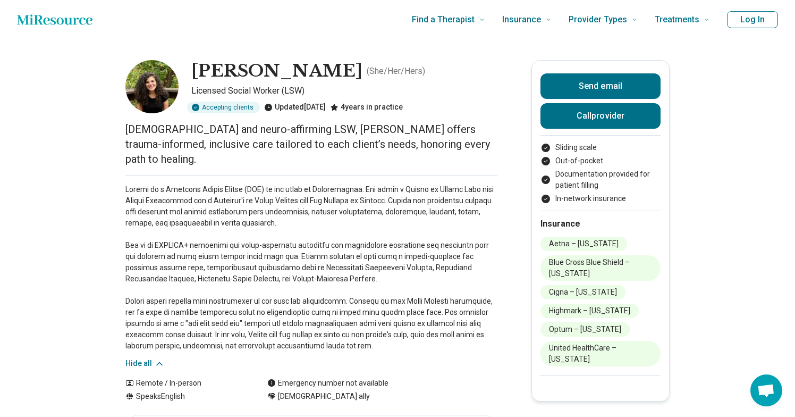
scroll to position [0, 0]
